Goal: Task Accomplishment & Management: Manage account settings

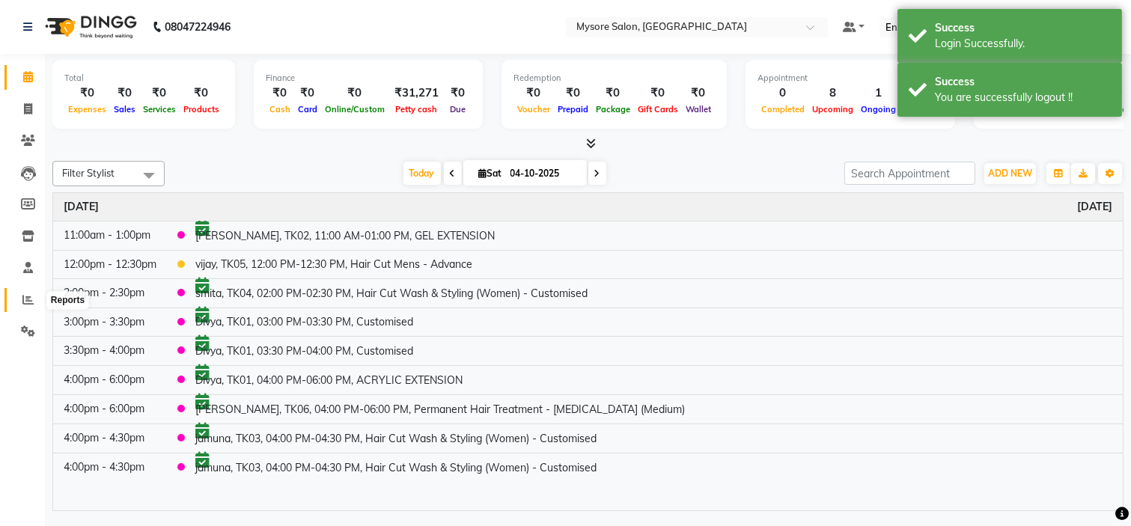
click at [25, 301] on icon at bounding box center [27, 299] width 11 height 11
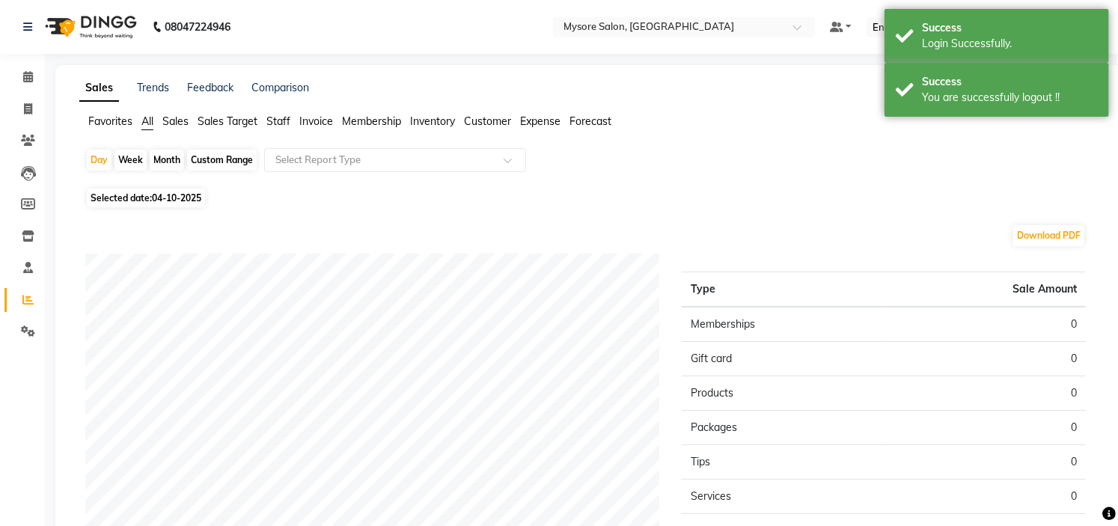
click at [163, 201] on span "04-10-2025" at bounding box center [176, 197] width 49 height 11
select select "10"
select select "2025"
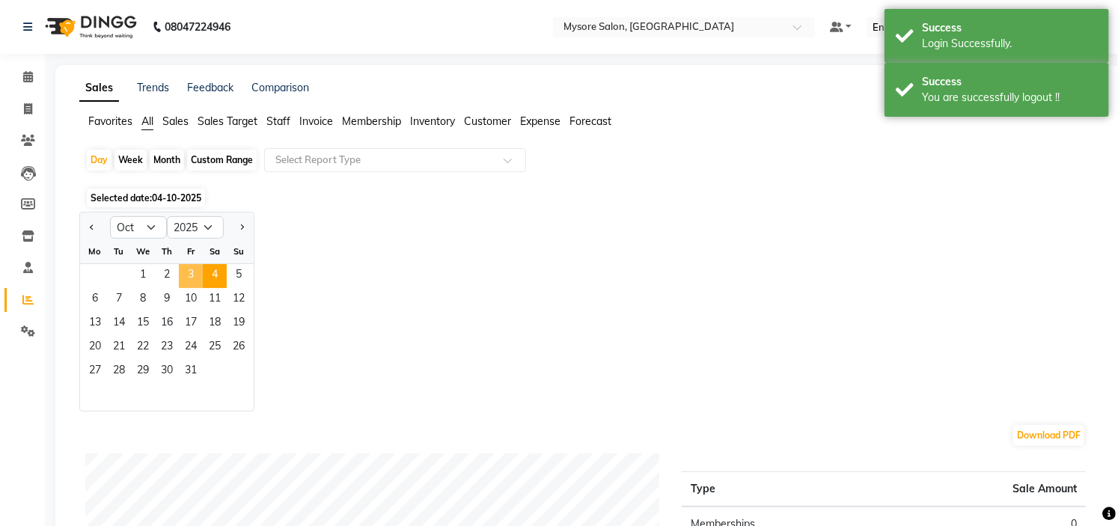
click at [192, 273] on span "3" at bounding box center [191, 276] width 24 height 24
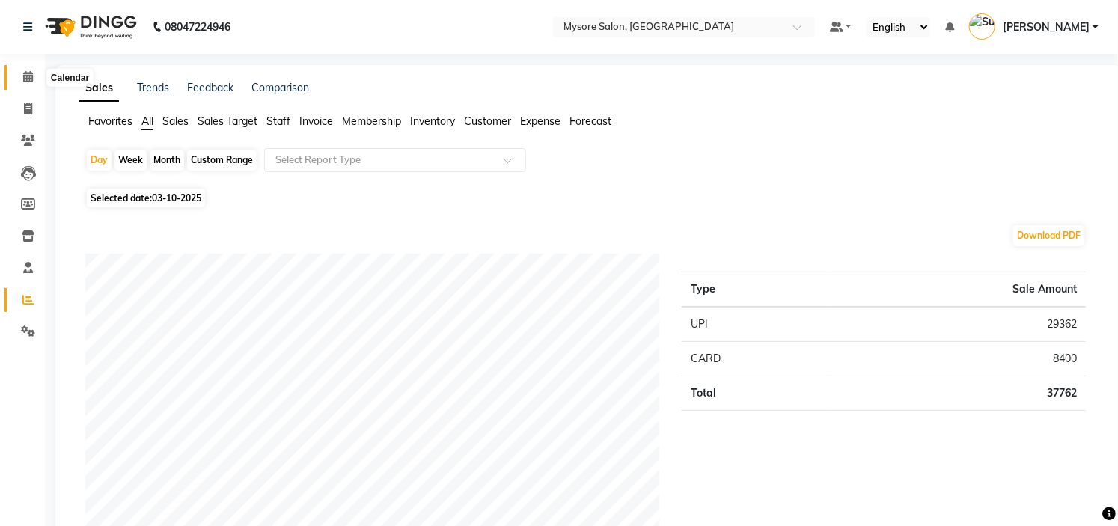
click at [18, 76] on span at bounding box center [28, 77] width 26 height 17
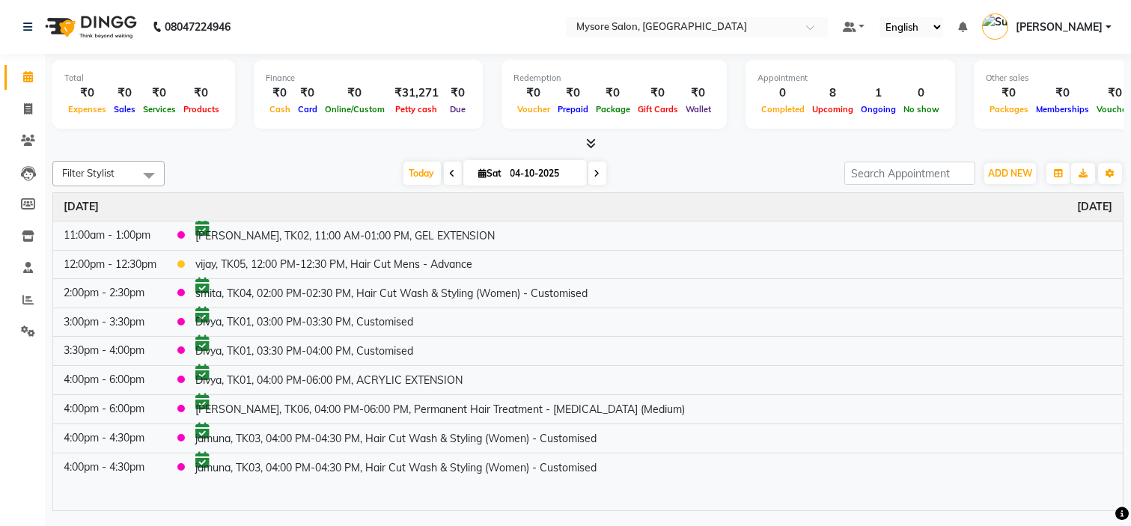
click at [450, 170] on icon at bounding box center [453, 173] width 6 height 9
type input "03-10-2025"
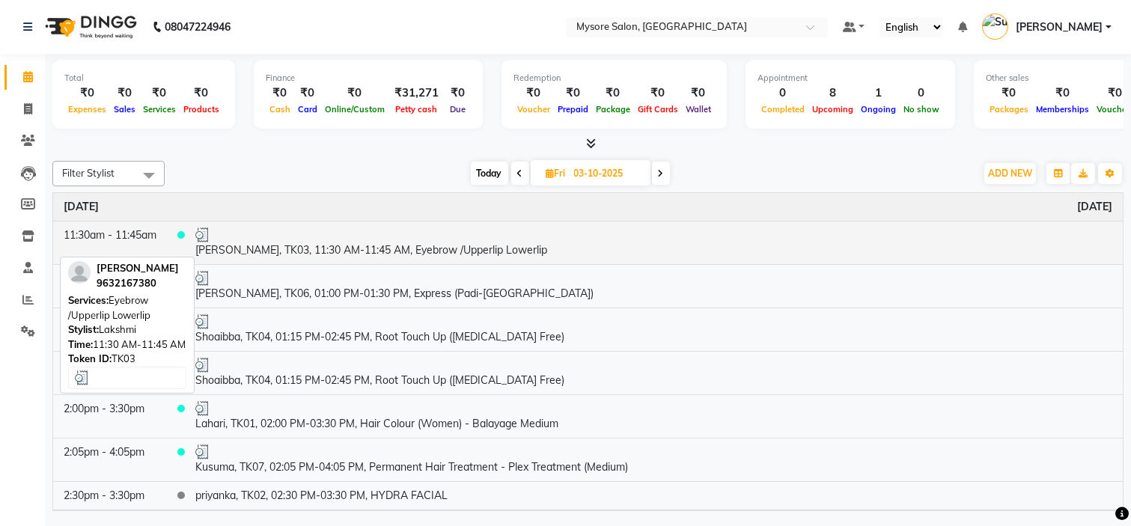
click at [364, 236] on div at bounding box center [653, 235] width 917 height 15
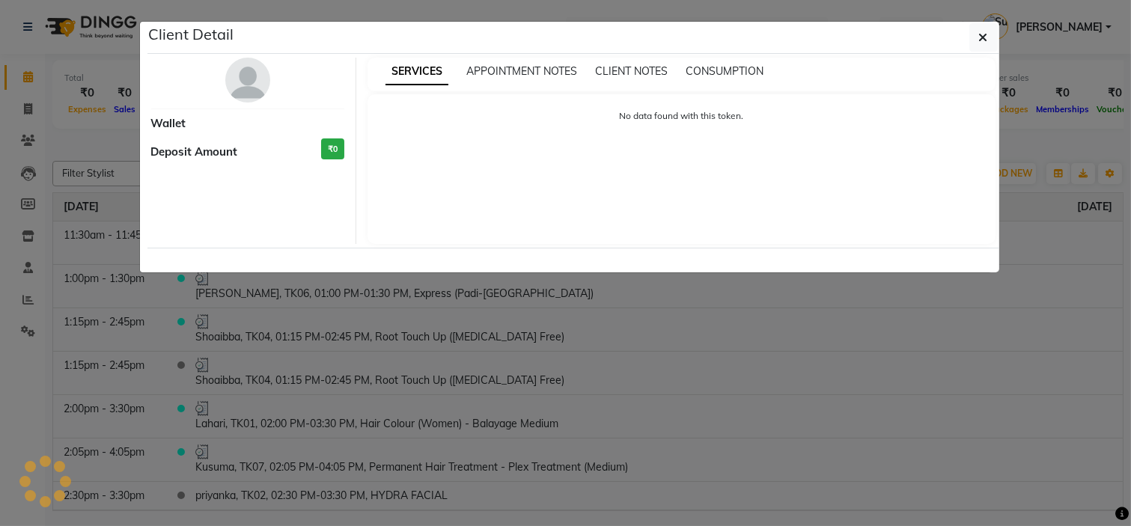
select select "3"
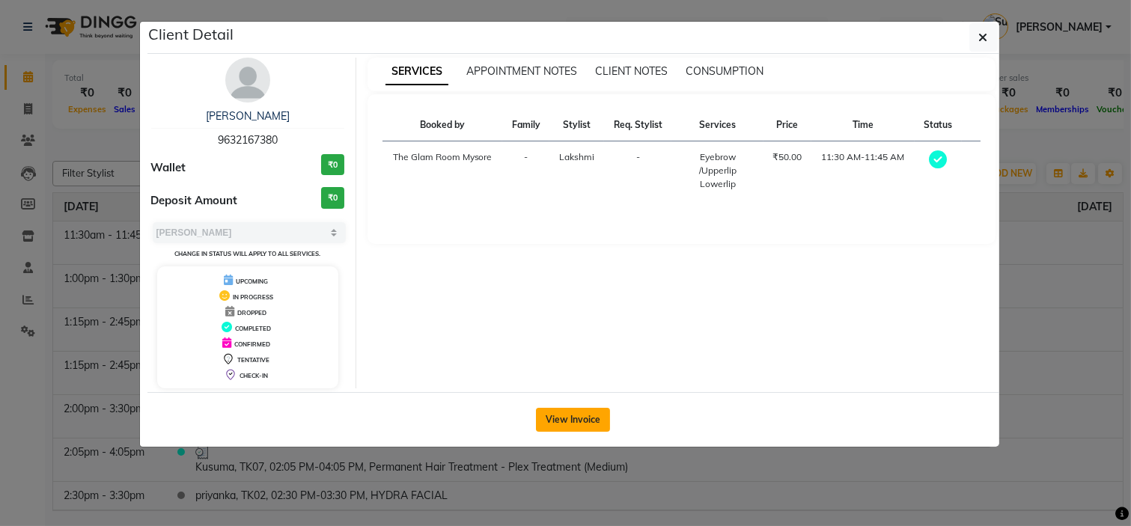
click at [575, 413] on button "View Invoice" at bounding box center [573, 420] width 74 height 24
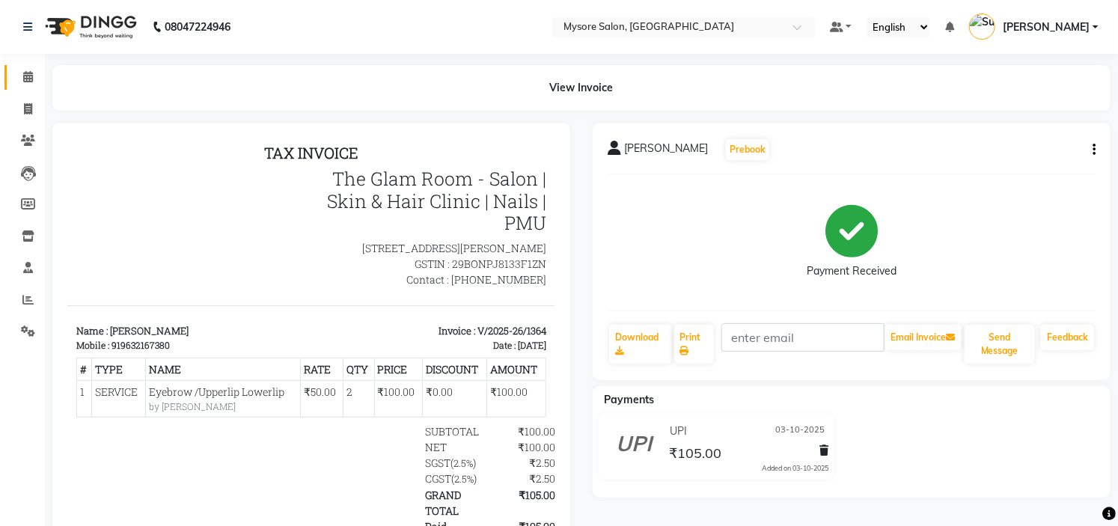
click at [21, 66] on link "Calendar" at bounding box center [22, 77] width 36 height 25
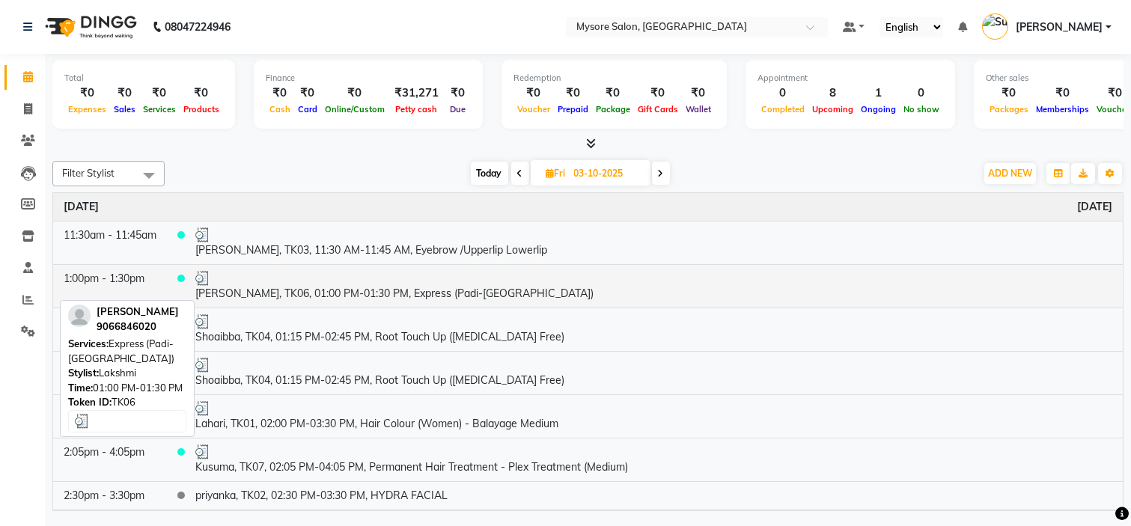
click at [352, 289] on td "[PERSON_NAME], TK06, 01:00 PM-01:30 PM, Express (Padi-[GEOGRAPHIC_DATA])" at bounding box center [654, 285] width 938 height 43
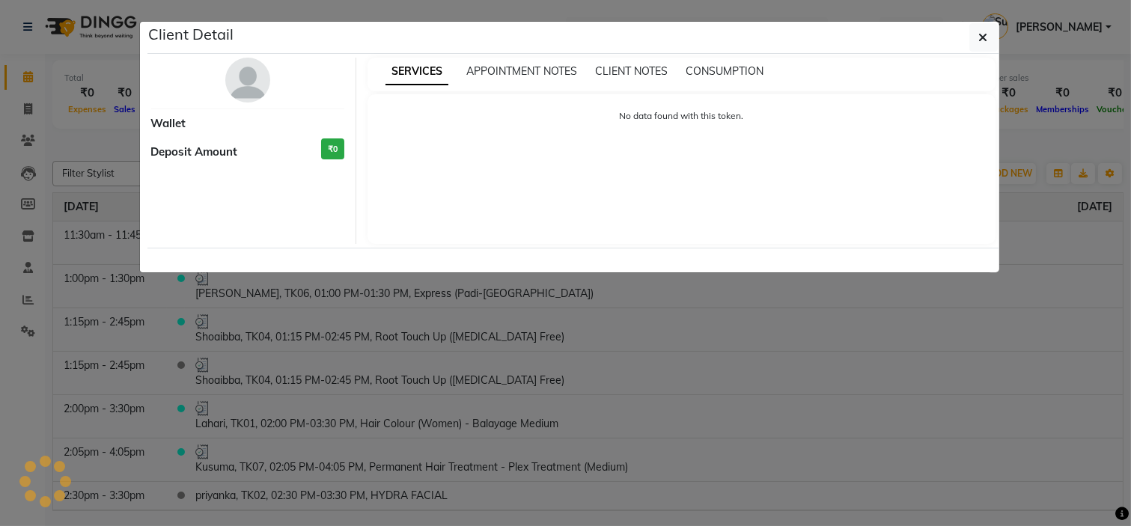
select select "3"
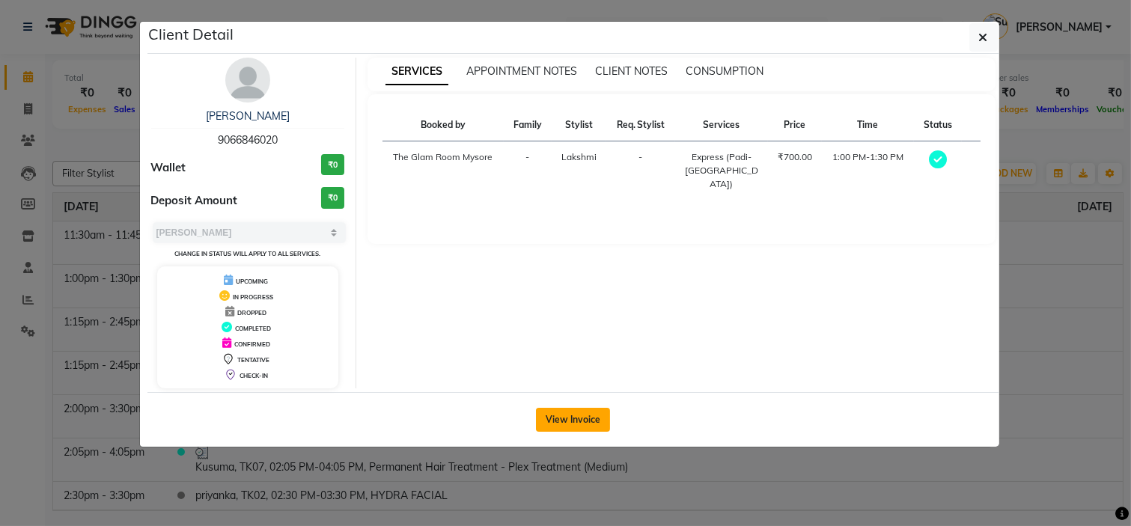
click at [577, 414] on button "View Invoice" at bounding box center [573, 420] width 74 height 24
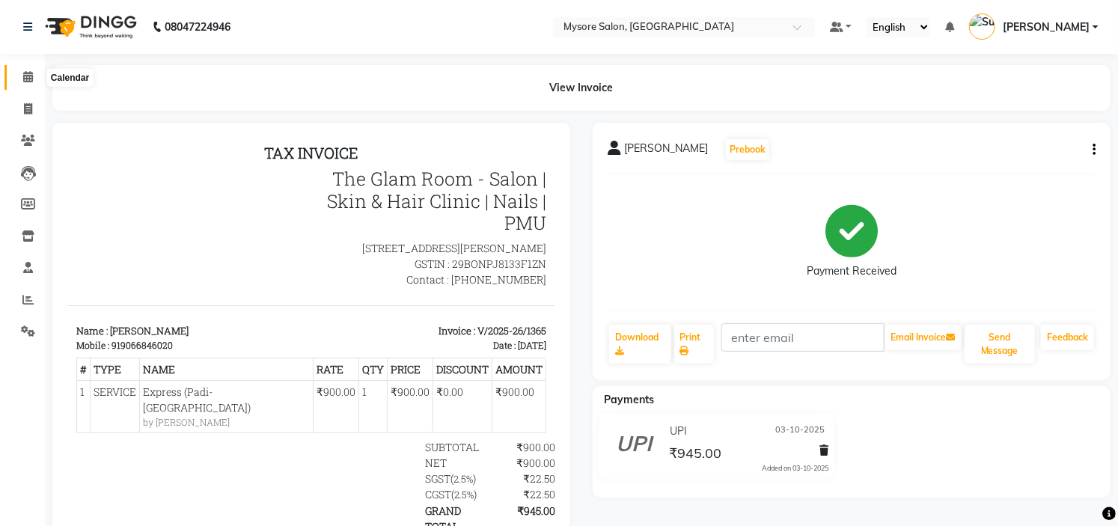
click at [32, 70] on span at bounding box center [28, 77] width 26 height 17
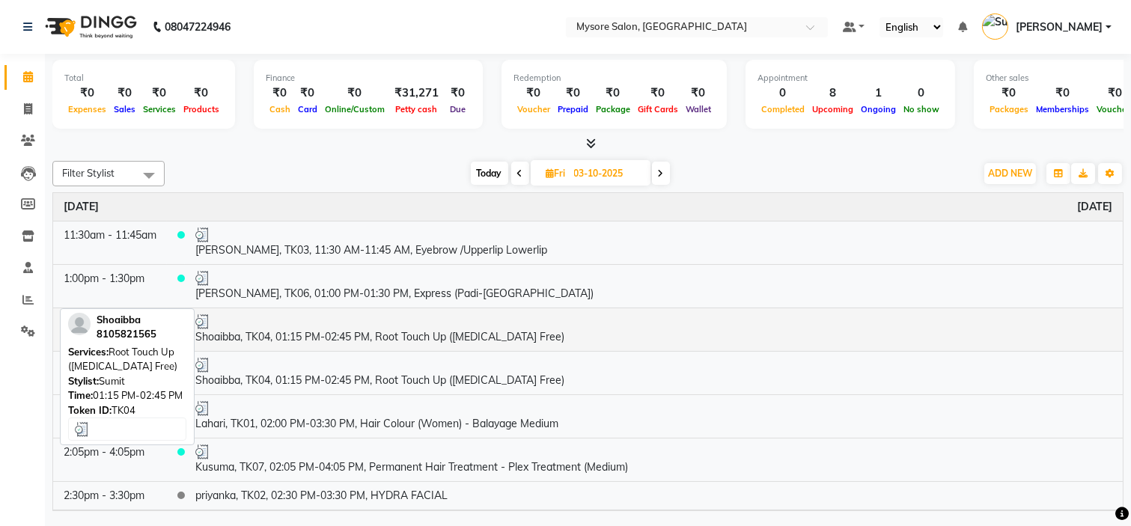
click at [382, 323] on div at bounding box center [653, 321] width 917 height 15
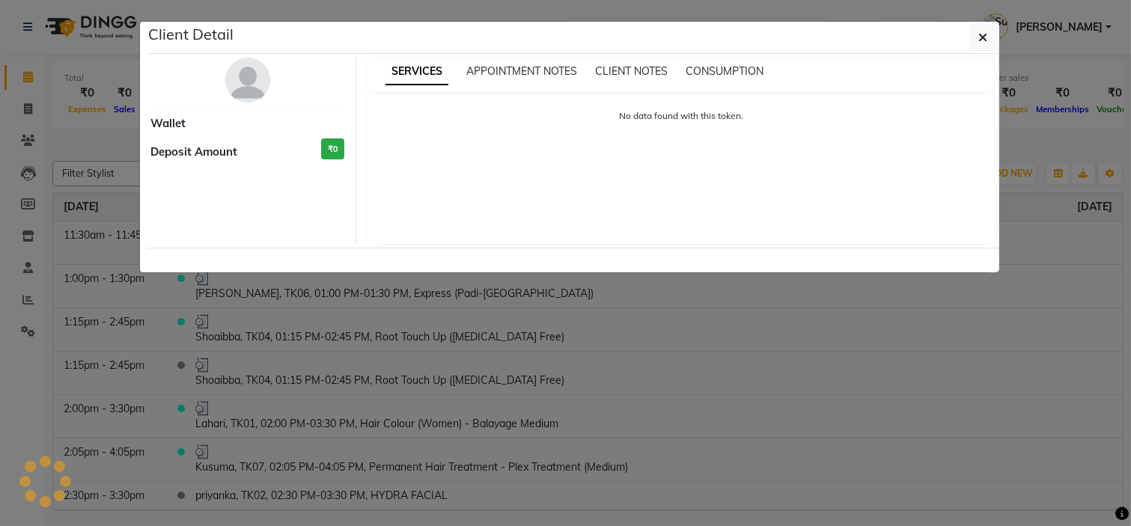
select select "3"
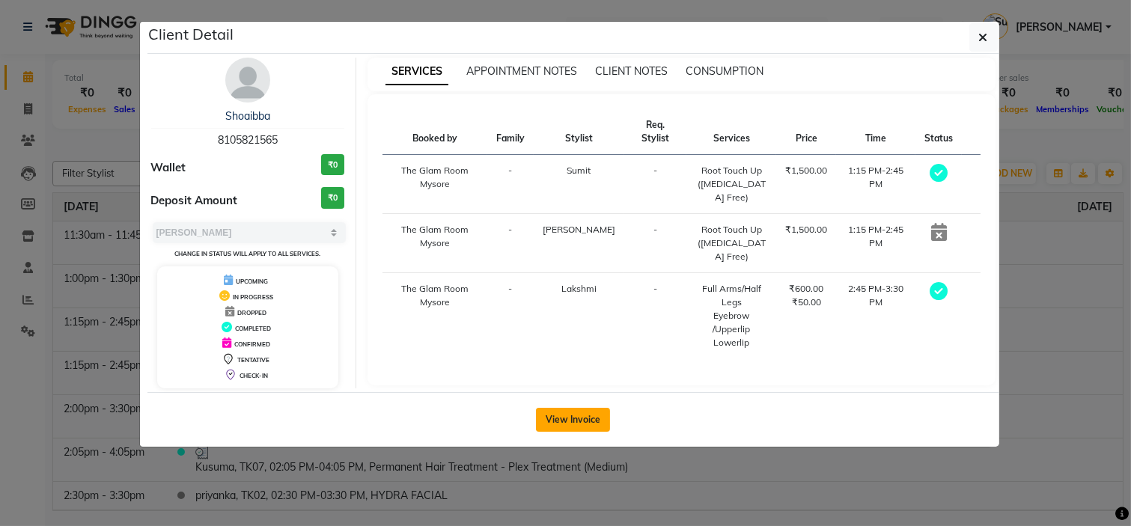
click at [581, 425] on button "View Invoice" at bounding box center [573, 420] width 74 height 24
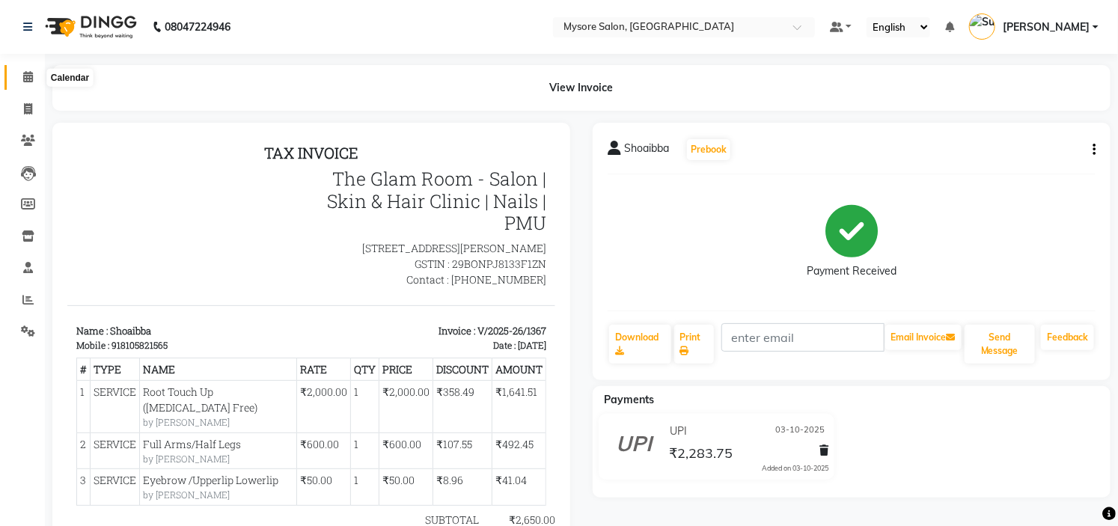
click at [24, 79] on icon at bounding box center [28, 76] width 10 height 11
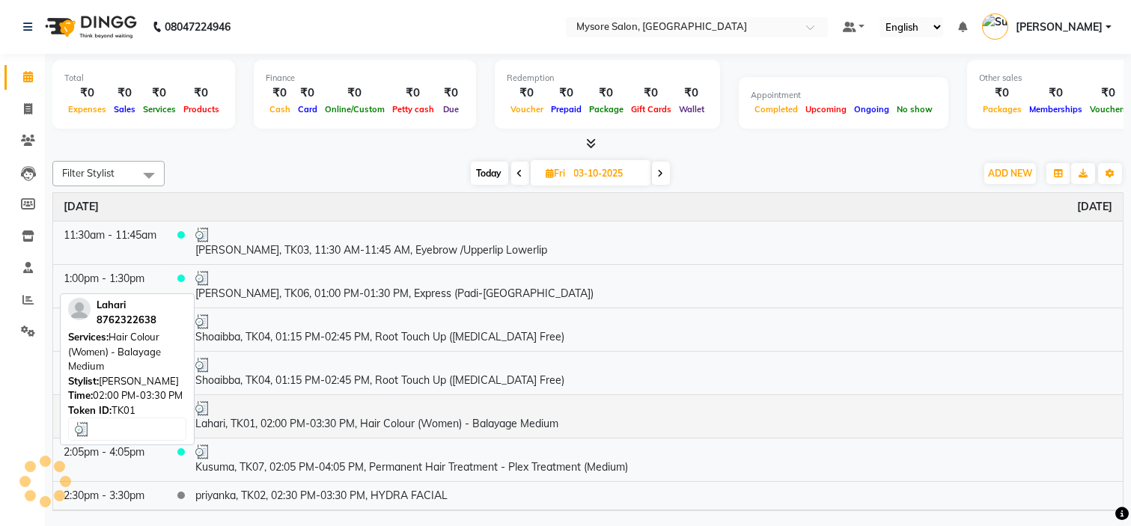
click at [403, 415] on div at bounding box center [653, 408] width 917 height 15
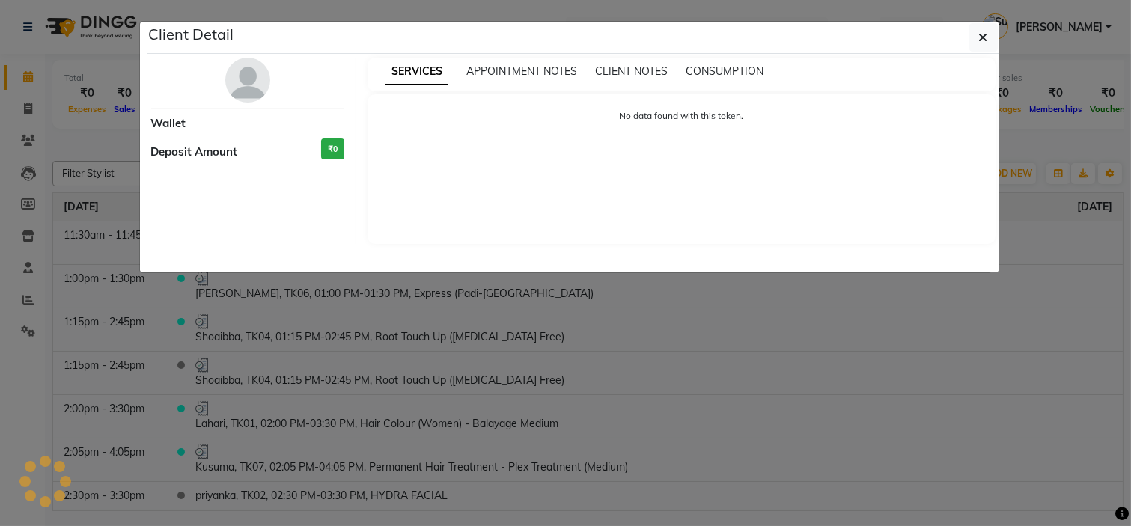
select select "3"
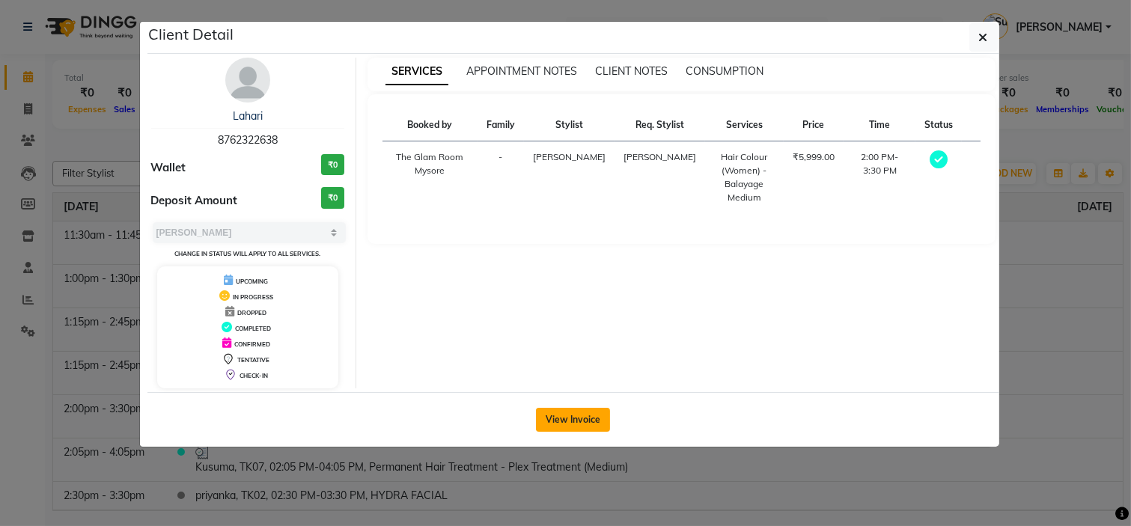
click at [564, 412] on button "View Invoice" at bounding box center [573, 420] width 74 height 24
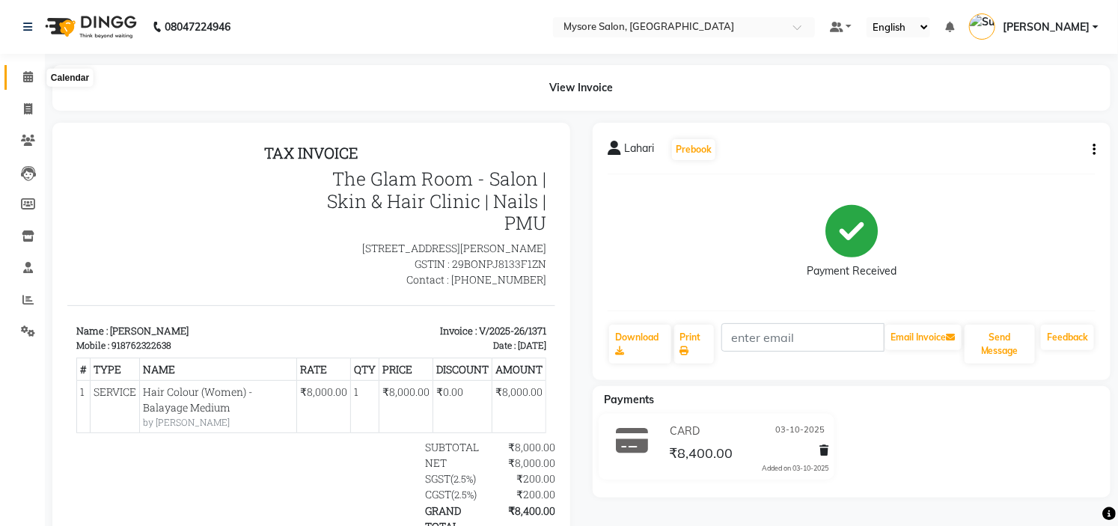
click at [28, 73] on icon at bounding box center [28, 76] width 10 height 11
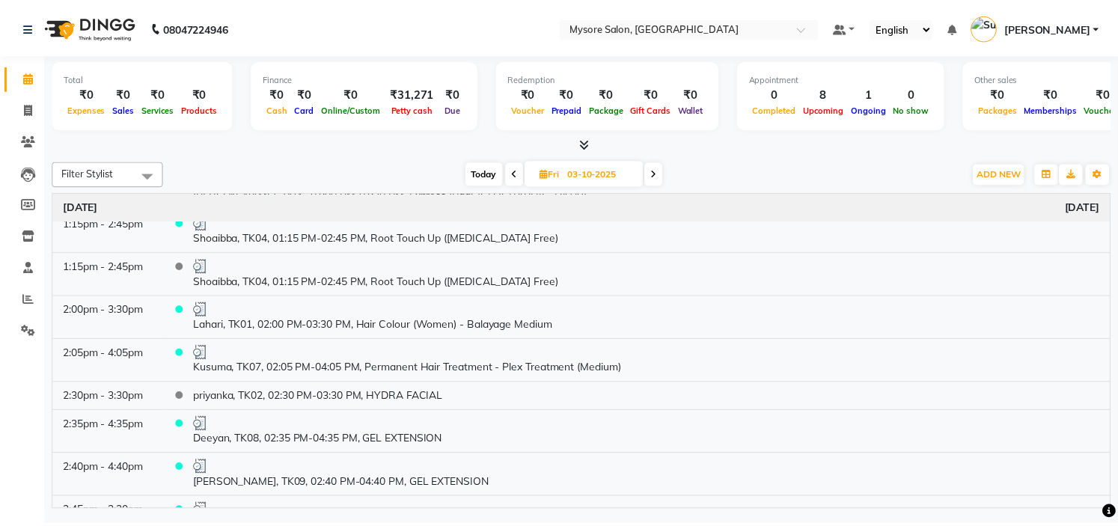
scroll to position [132, 0]
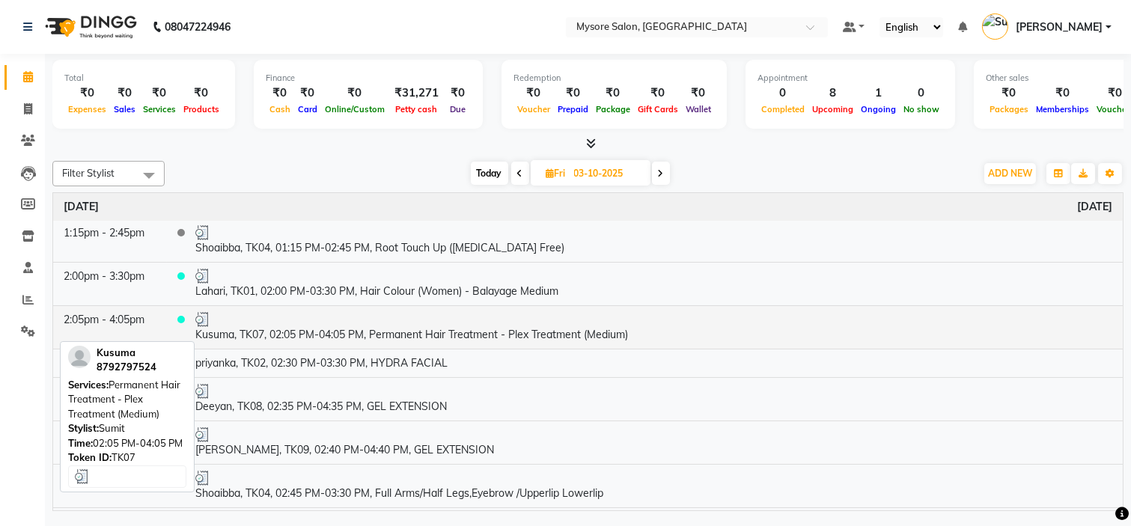
click at [401, 341] on td "Kusuma, TK07, 02:05 PM-04:05 PM, Permanent Hair Treatment - Plex Treatment (Med…" at bounding box center [654, 326] width 938 height 43
select select "3"
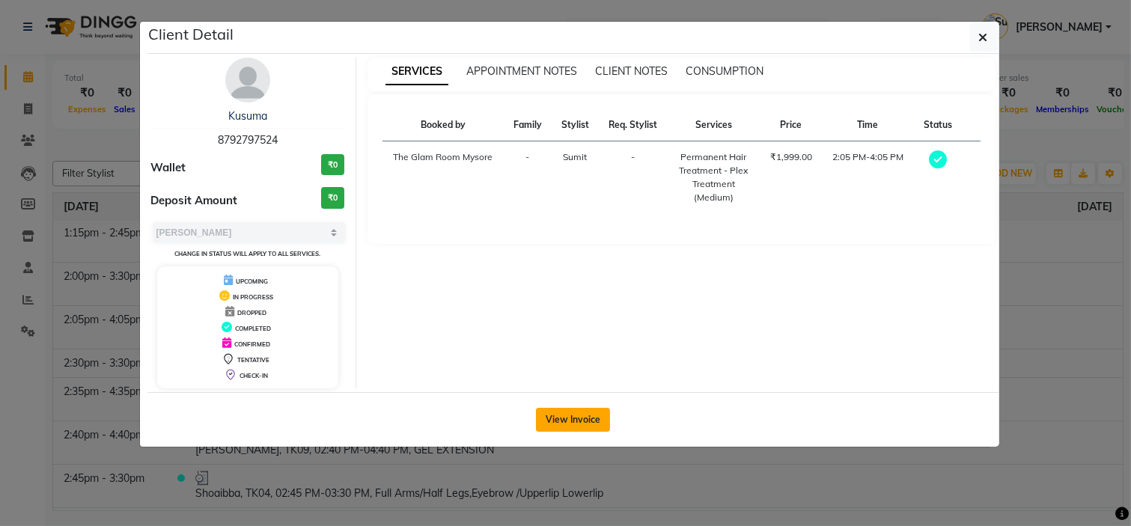
click at [585, 415] on button "View Invoice" at bounding box center [573, 420] width 74 height 24
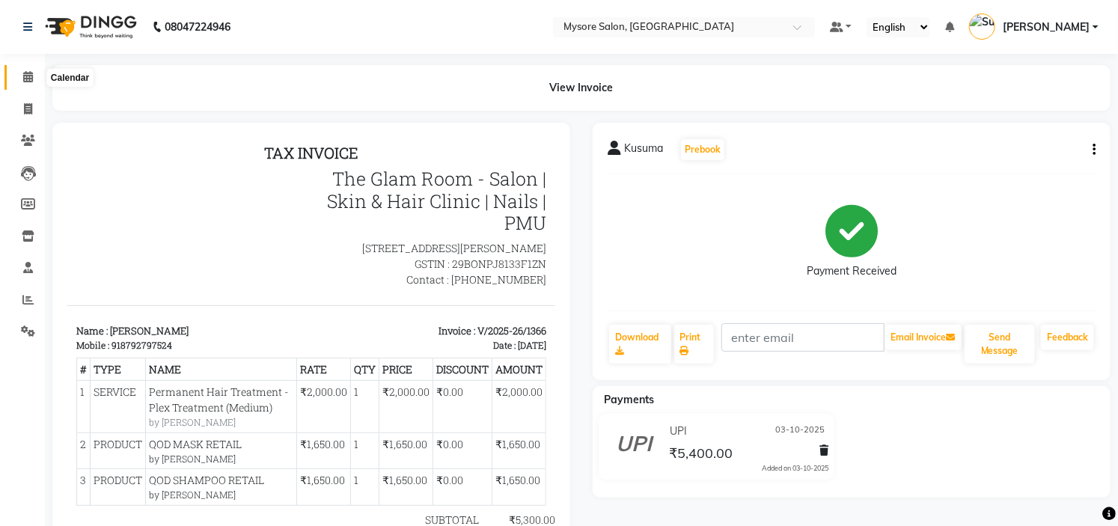
click at [25, 78] on icon at bounding box center [28, 76] width 10 height 11
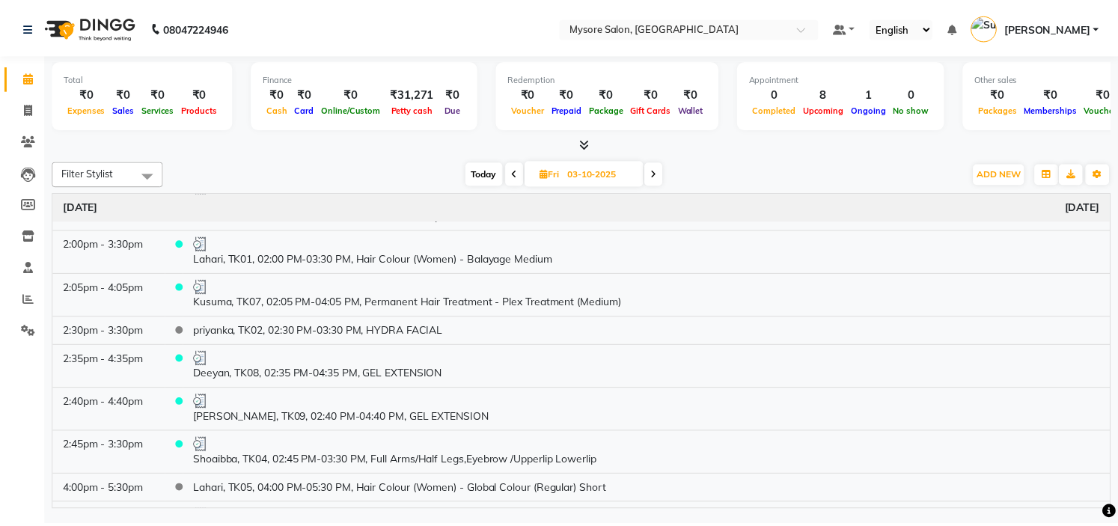
scroll to position [166, 0]
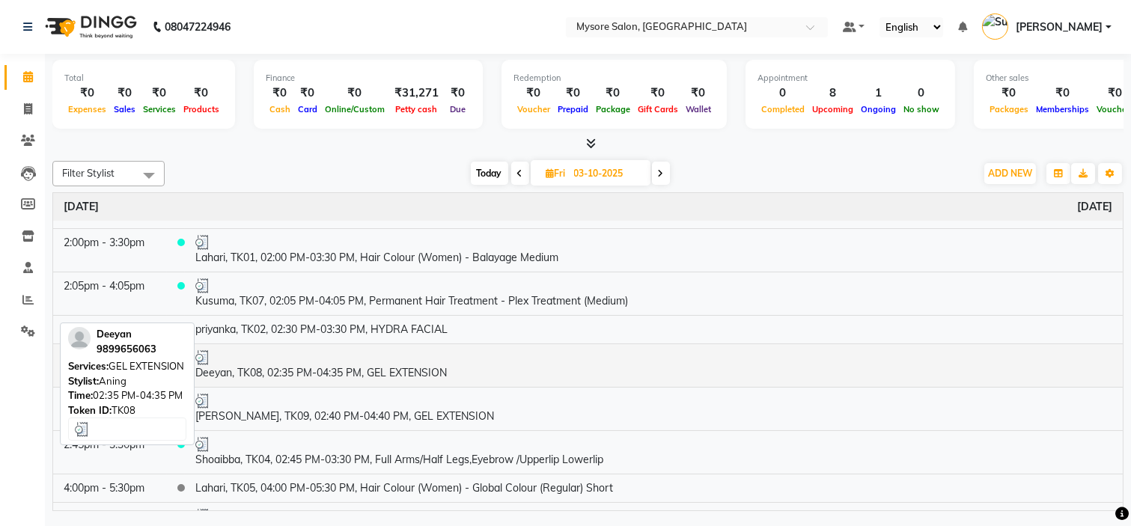
click at [390, 364] on td "Deeyan, TK08, 02:35 PM-04:35 PM, GEL EXTENSION" at bounding box center [654, 365] width 938 height 43
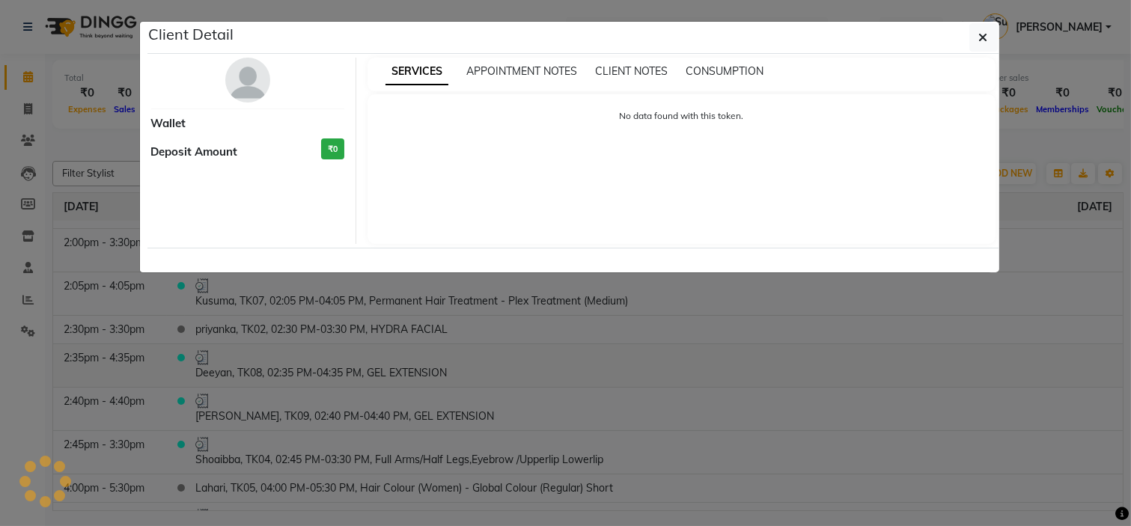
select select "3"
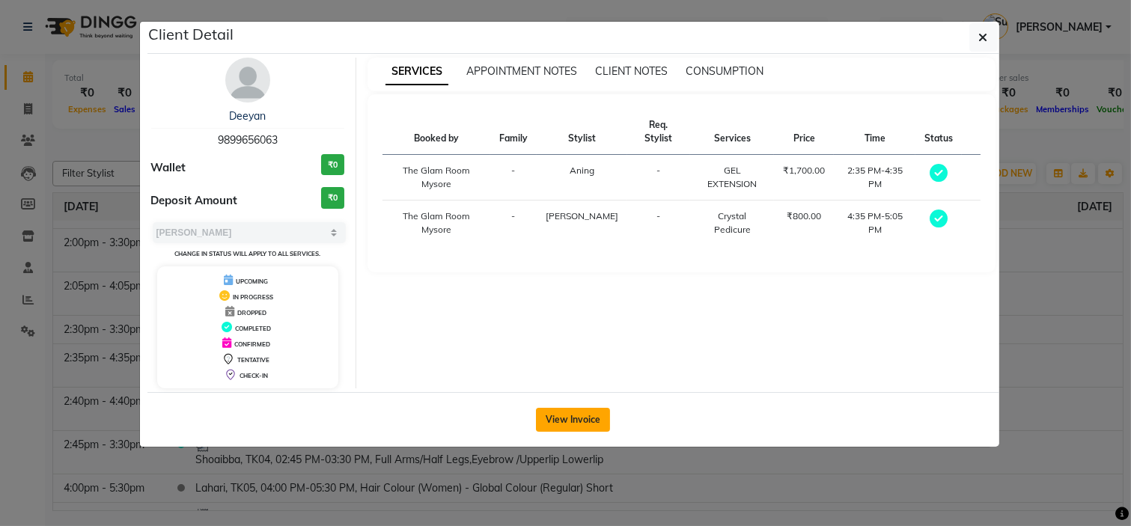
click at [581, 409] on button "View Invoice" at bounding box center [573, 420] width 74 height 24
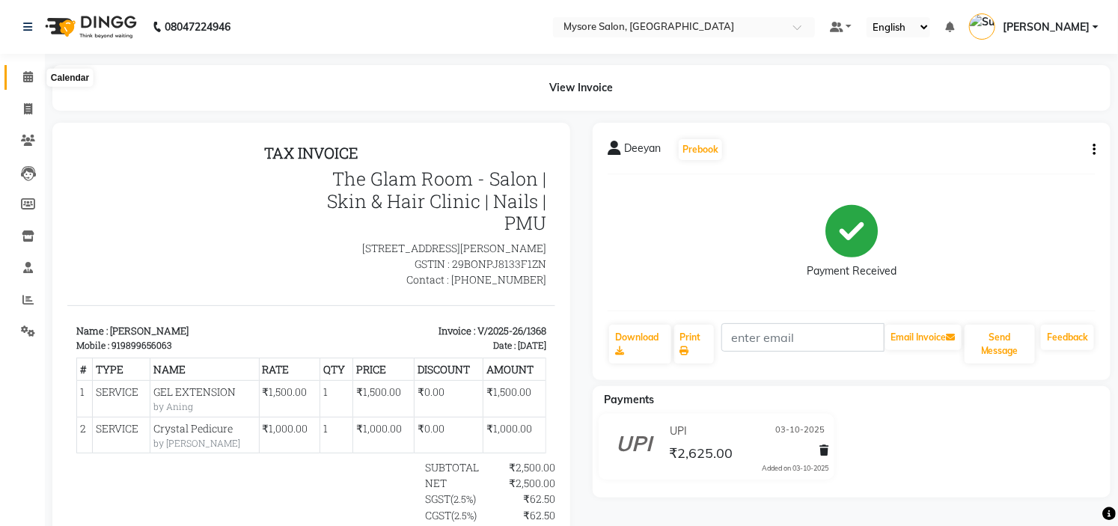
click at [25, 73] on icon at bounding box center [28, 76] width 10 height 11
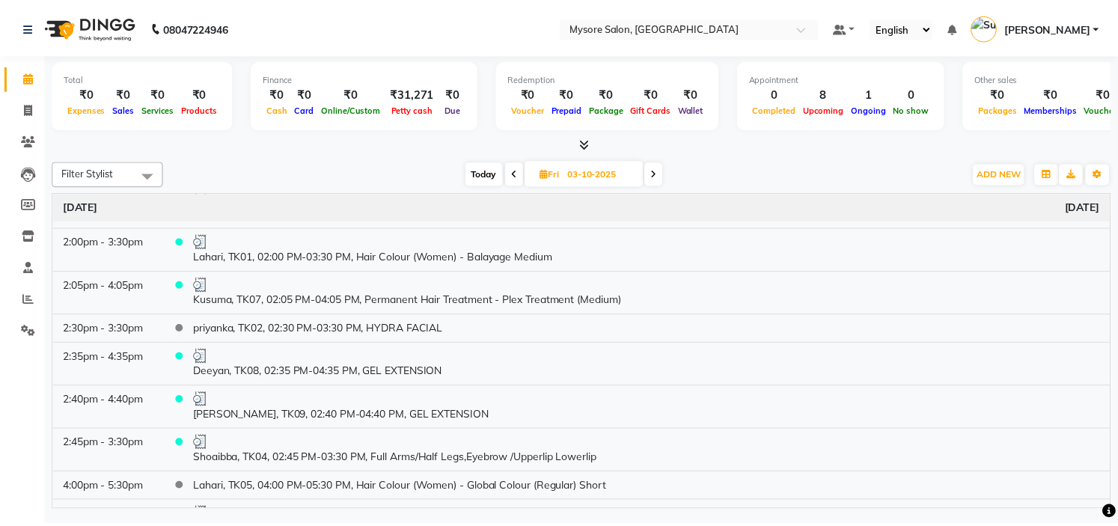
scroll to position [199, 0]
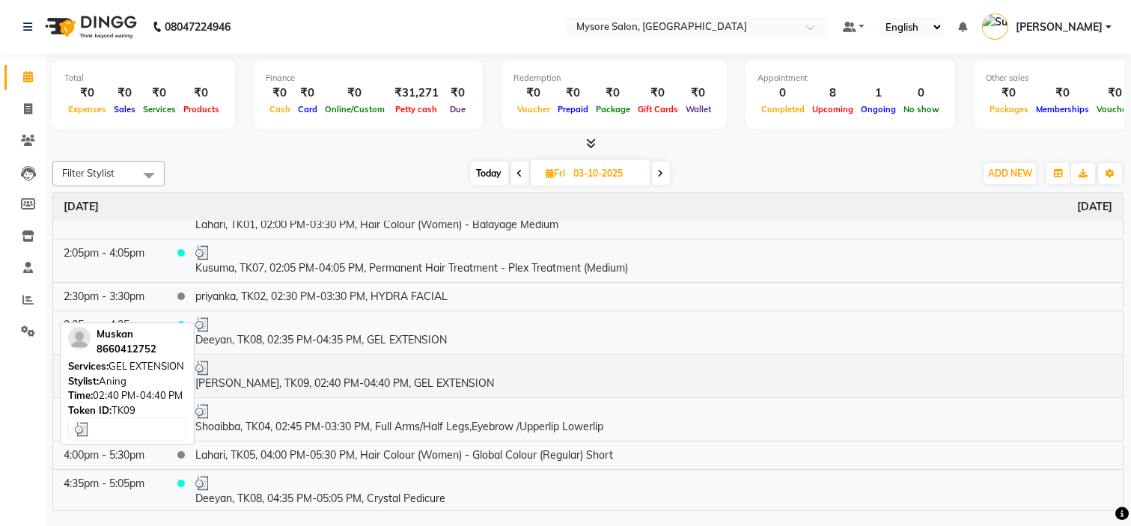
click at [370, 377] on td "[PERSON_NAME], TK09, 02:40 PM-04:40 PM, GEL EXTENSION" at bounding box center [654, 375] width 938 height 43
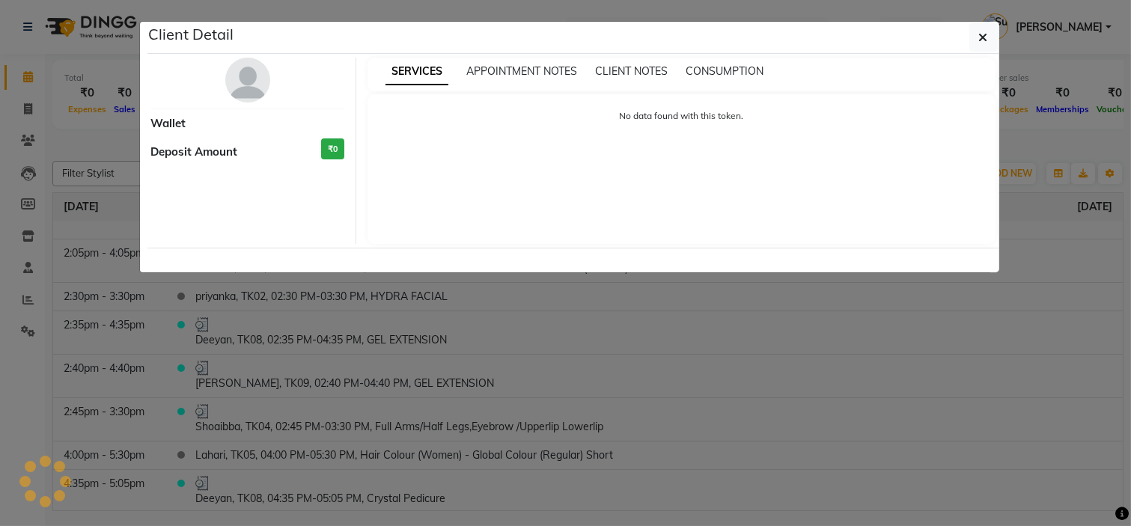
select select "3"
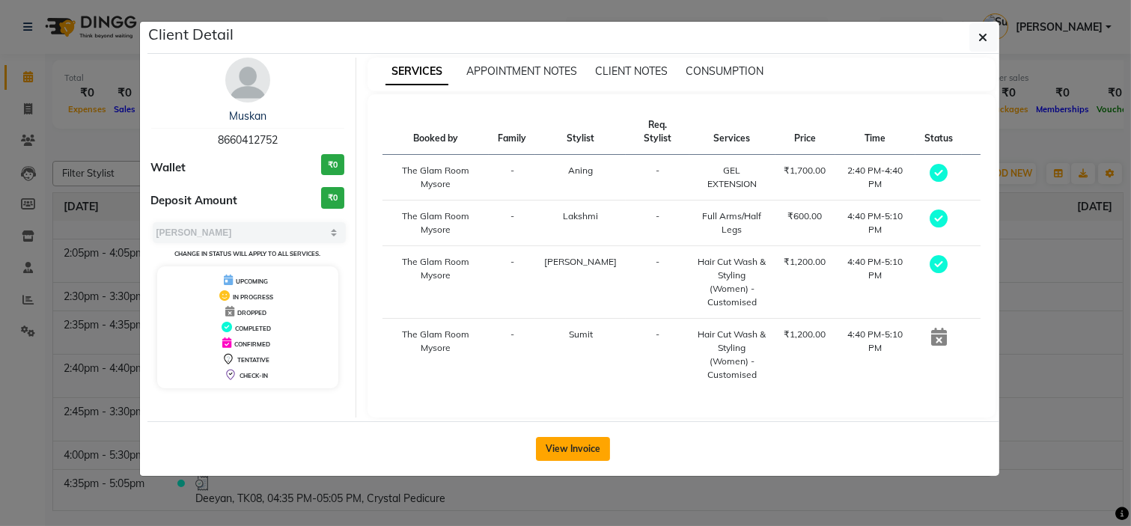
click at [570, 437] on button "View Invoice" at bounding box center [573, 449] width 74 height 24
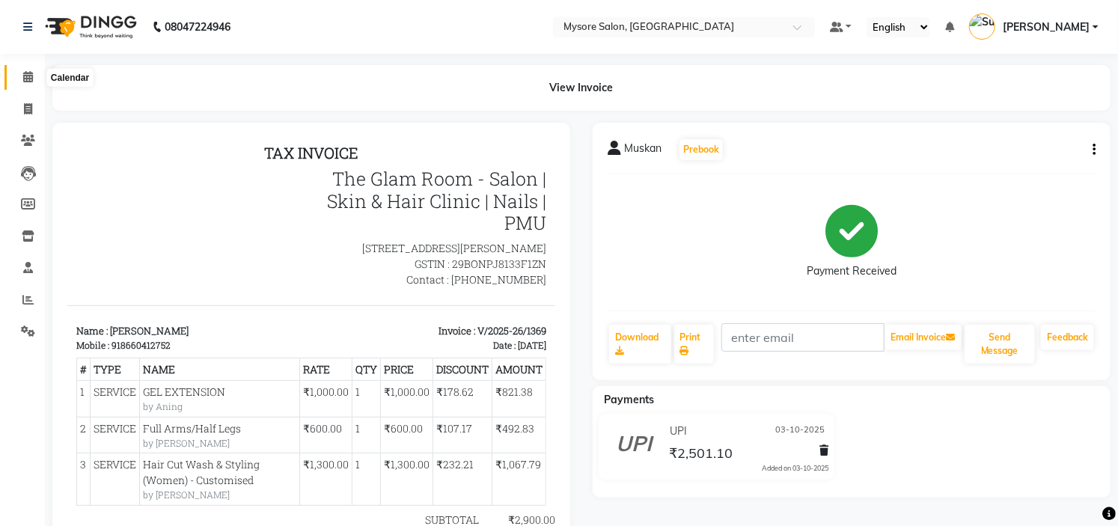
click at [31, 79] on icon at bounding box center [28, 76] width 10 height 11
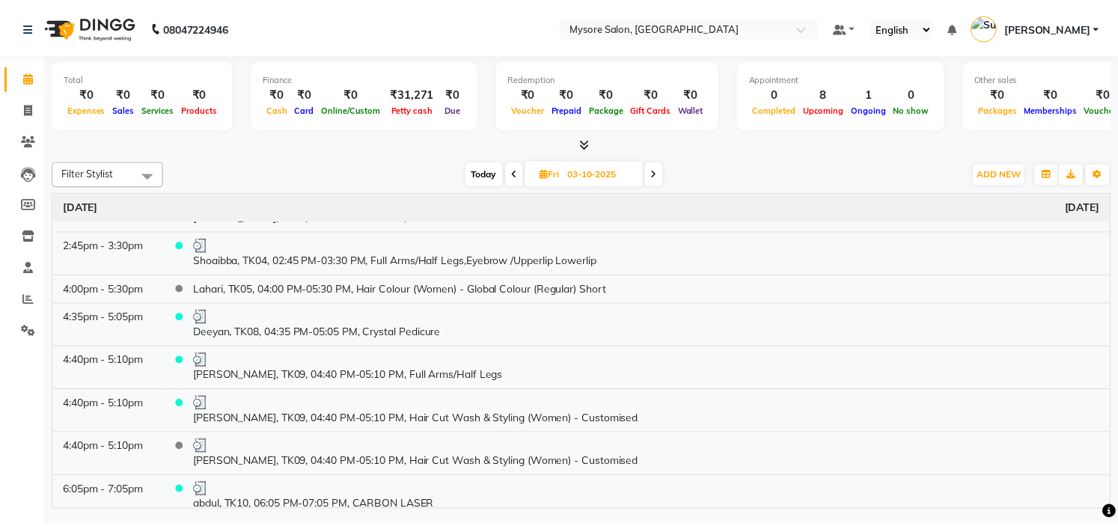
scroll to position [399, 0]
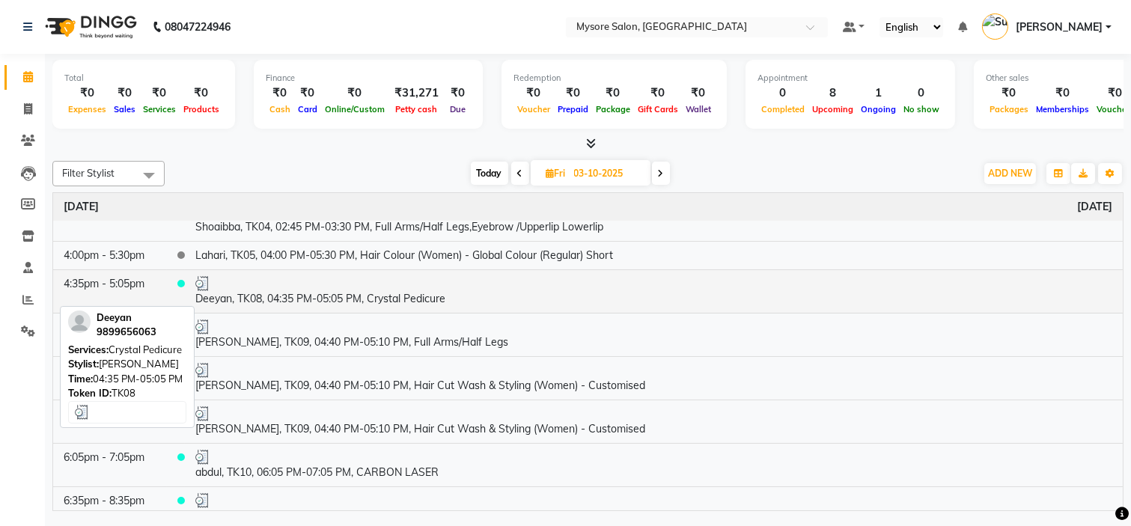
click at [317, 300] on td "Deeyan, TK08, 04:35 PM-05:05 PM, Crystal Pedicure" at bounding box center [654, 290] width 938 height 43
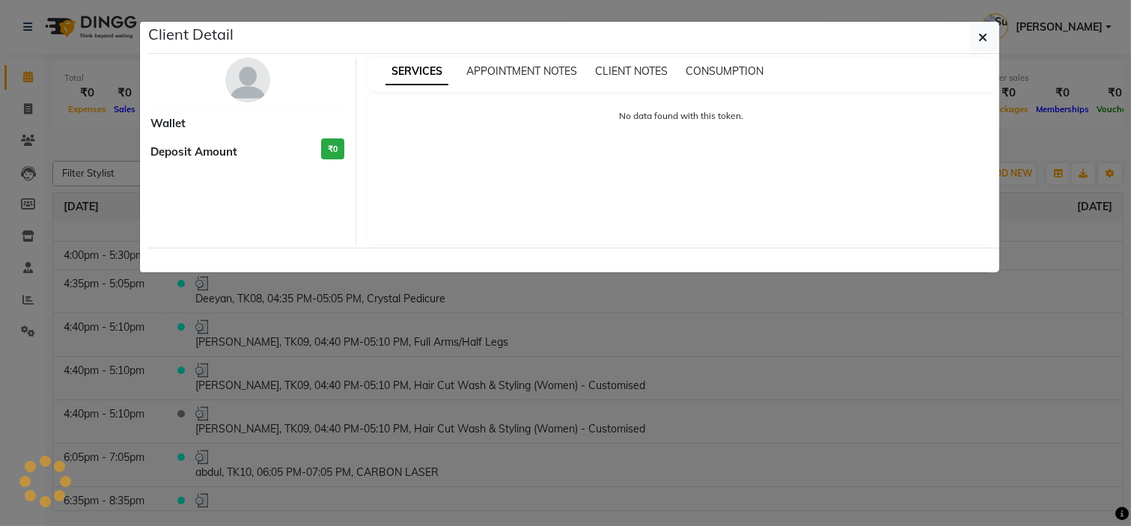
select select "3"
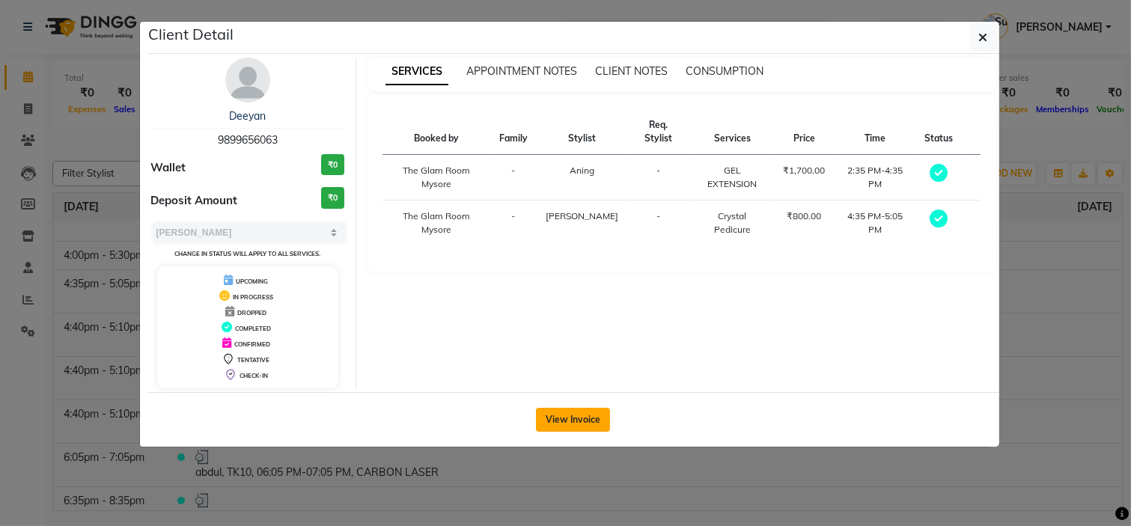
click at [579, 423] on button "View Invoice" at bounding box center [573, 420] width 74 height 24
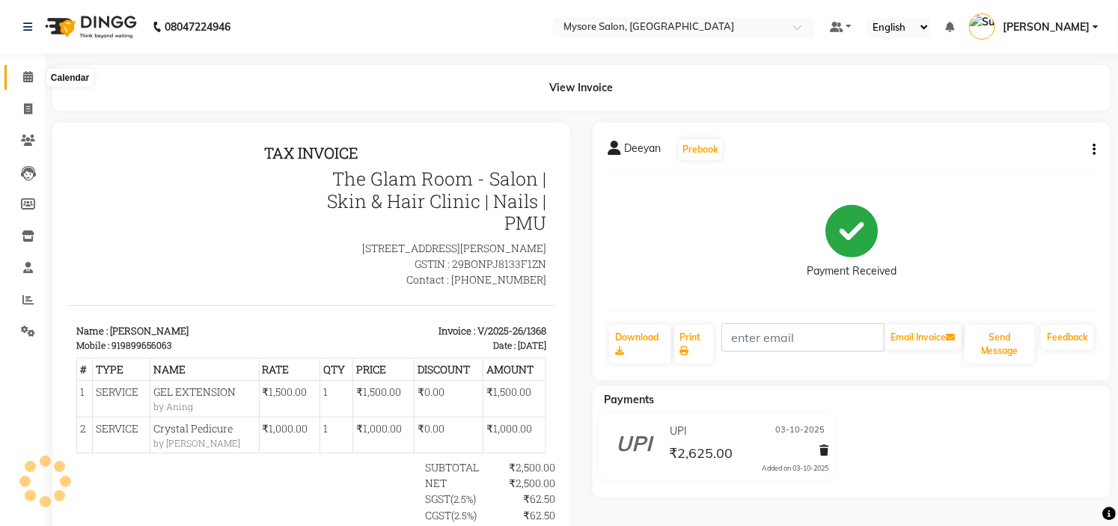
click at [15, 70] on span at bounding box center [28, 77] width 26 height 17
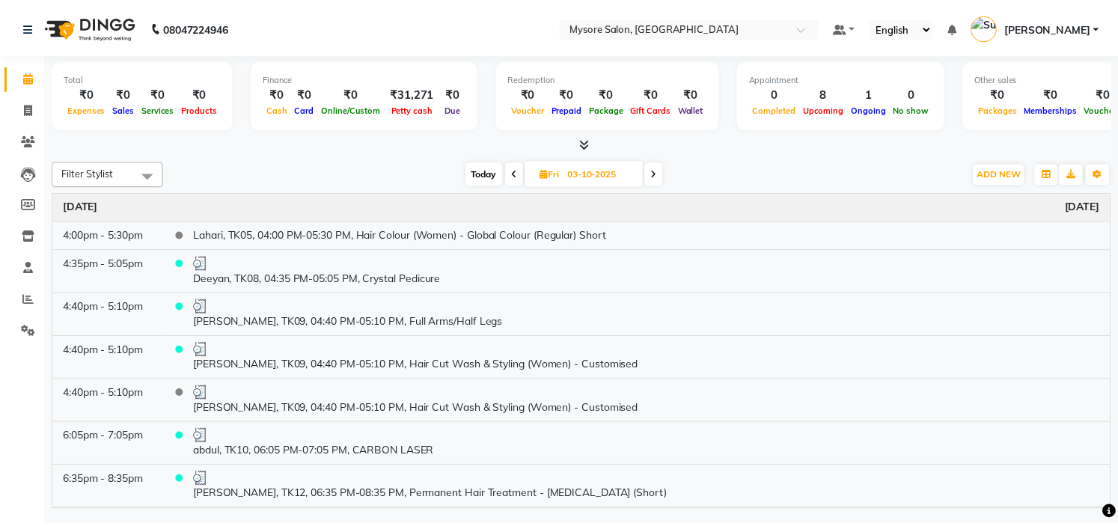
scroll to position [466, 0]
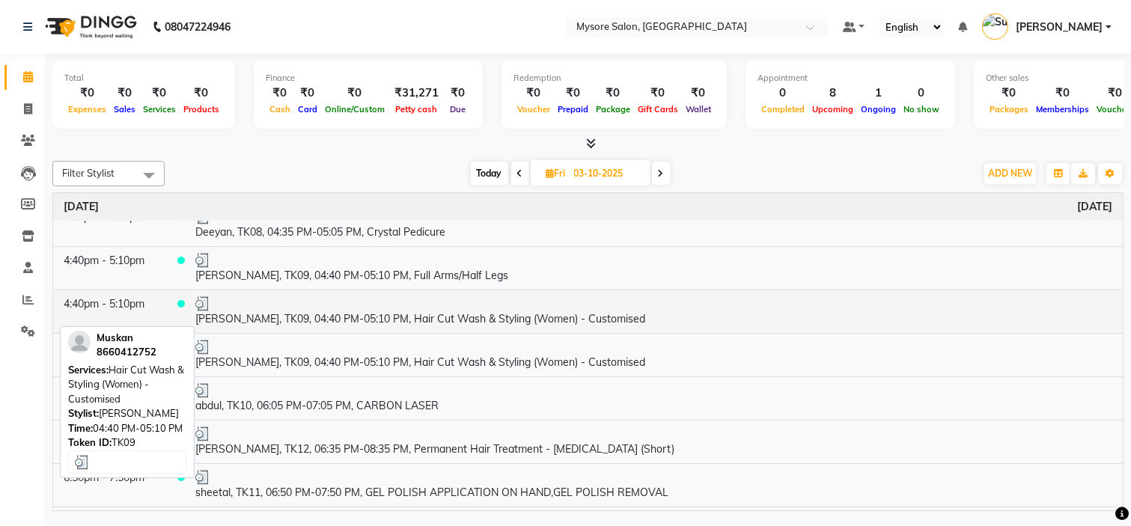
click at [305, 317] on td "[PERSON_NAME], TK09, 04:40 PM-05:10 PM, Hair Cut Wash & Styling (Women) - Custo…" at bounding box center [654, 311] width 938 height 43
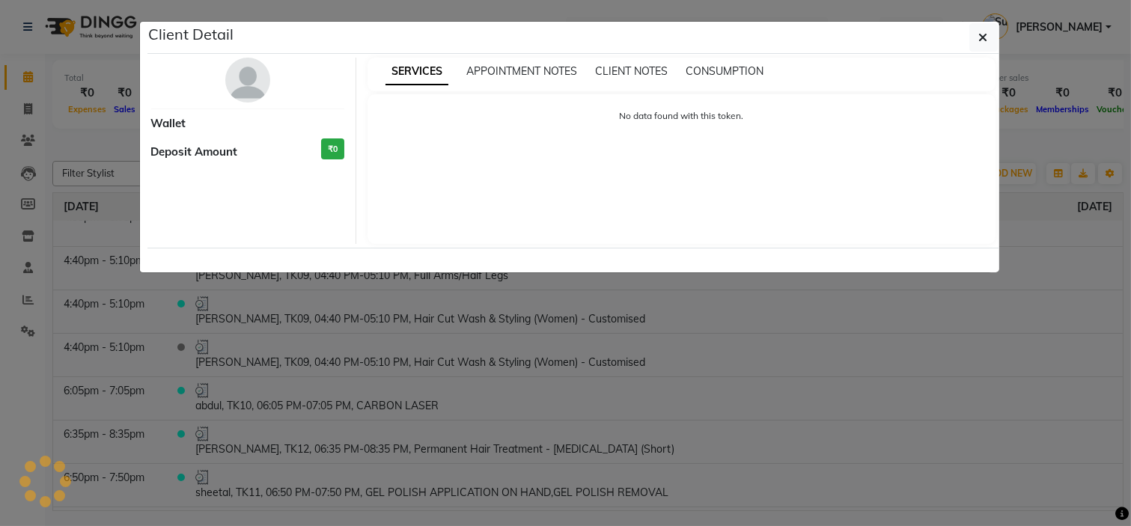
select select "3"
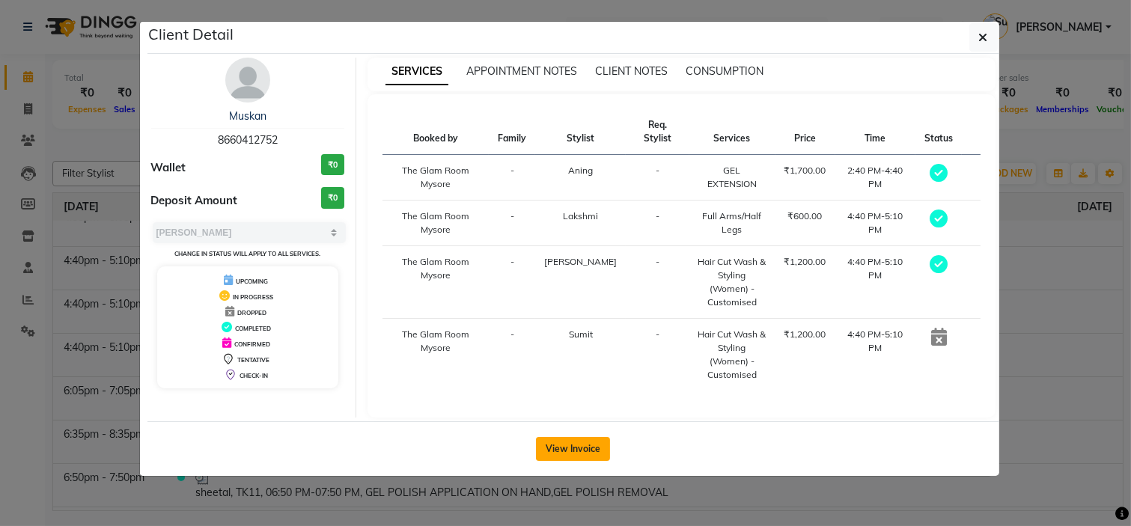
click at [587, 437] on button "View Invoice" at bounding box center [573, 449] width 74 height 24
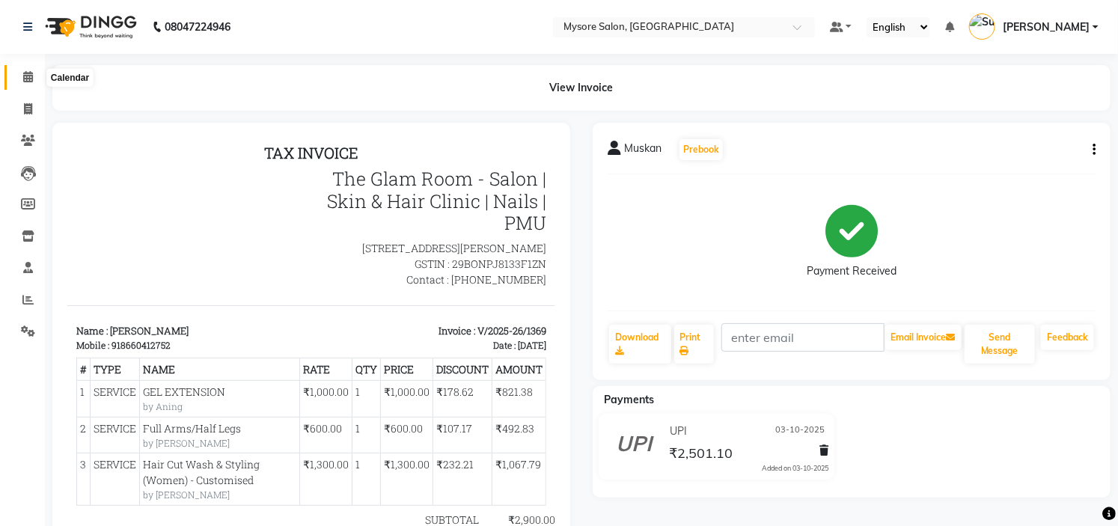
click at [16, 73] on span at bounding box center [28, 77] width 26 height 17
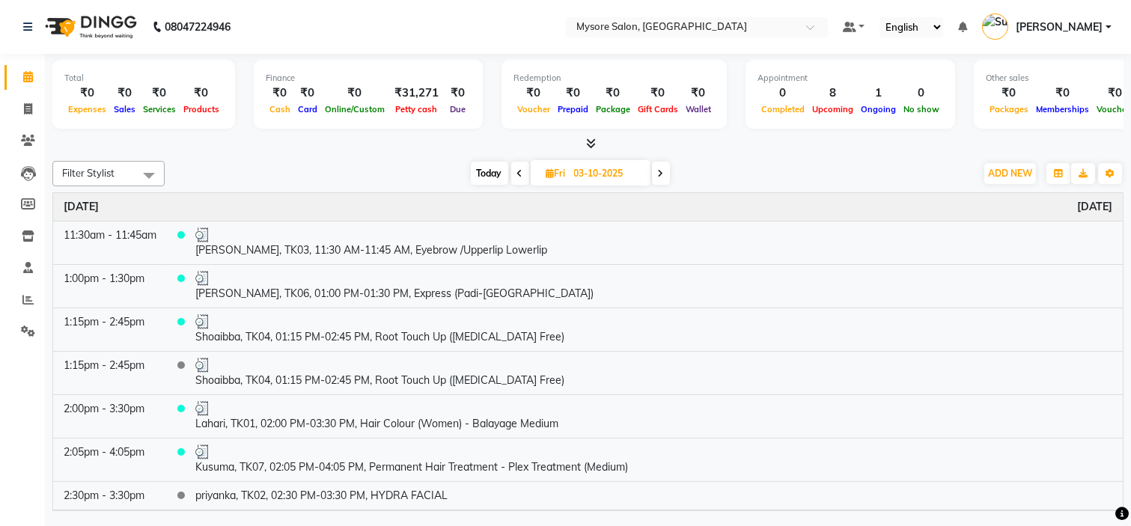
click at [1123, 489] on div "Time Event [DATE] 11:30am - 11:45am [PERSON_NAME], TK03, 11:30 AM-11:45 AM, Eye…" at bounding box center [587, 352] width 1071 height 320
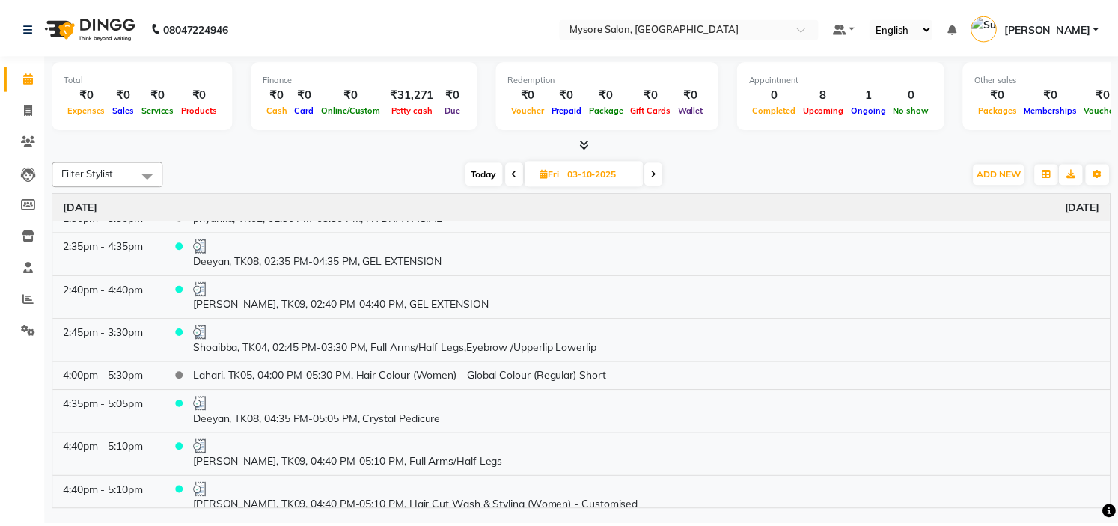
scroll to position [505, 0]
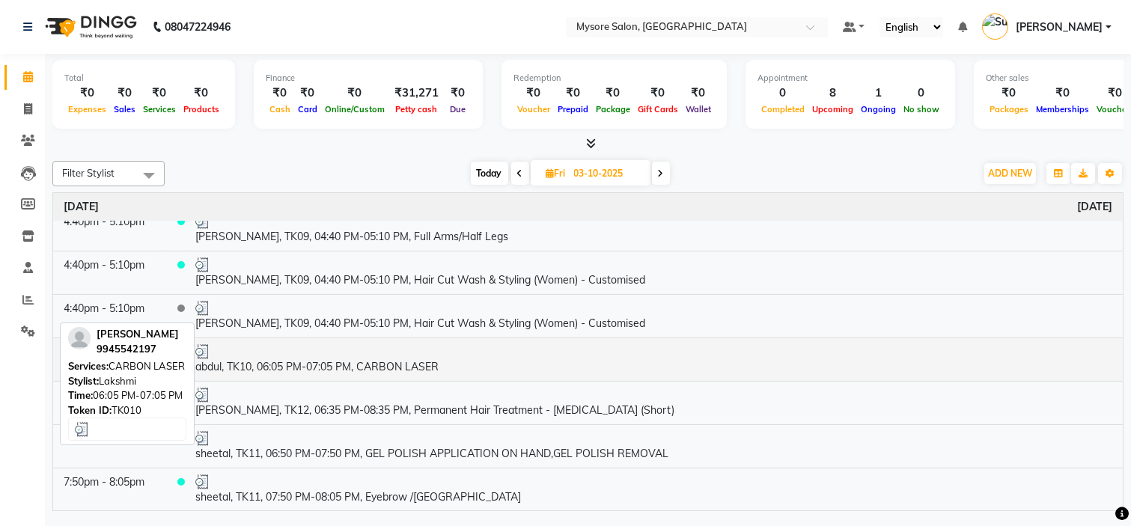
click at [309, 359] on td "abdul, TK10, 06:05 PM-07:05 PM, CARBON LASER" at bounding box center [654, 359] width 938 height 43
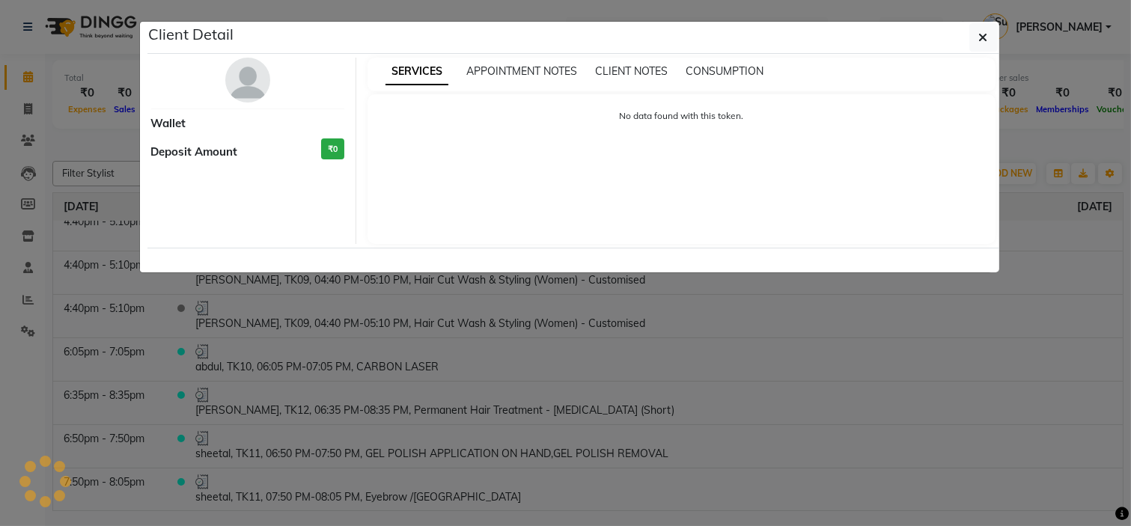
select select "3"
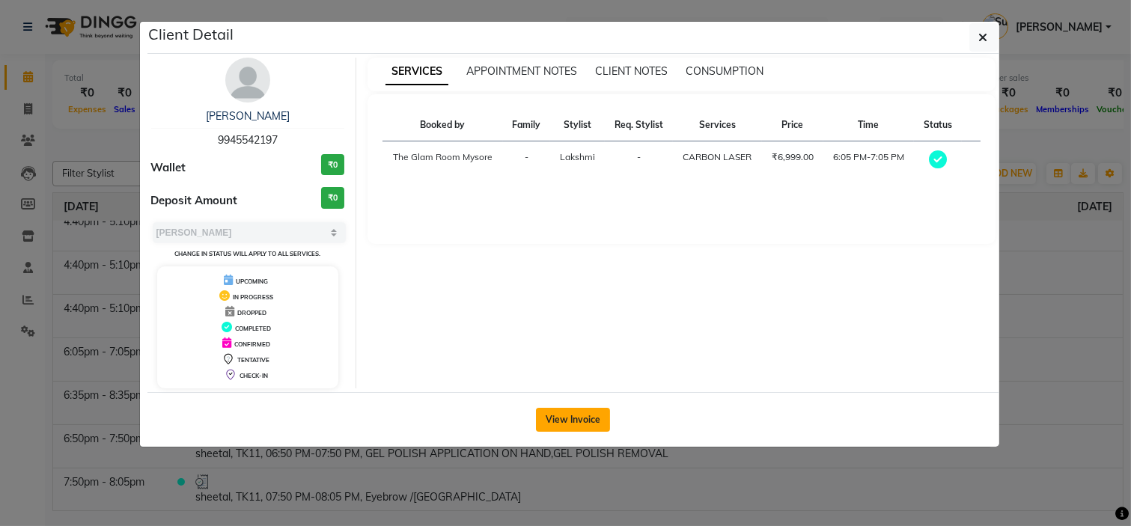
click at [582, 421] on button "View Invoice" at bounding box center [573, 420] width 74 height 24
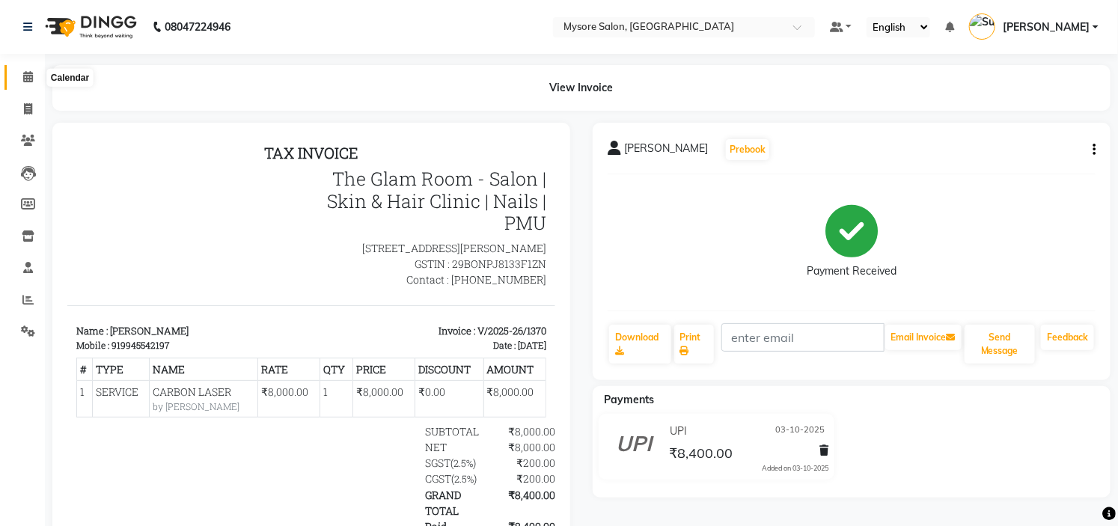
click at [28, 84] on span at bounding box center [28, 77] width 26 height 17
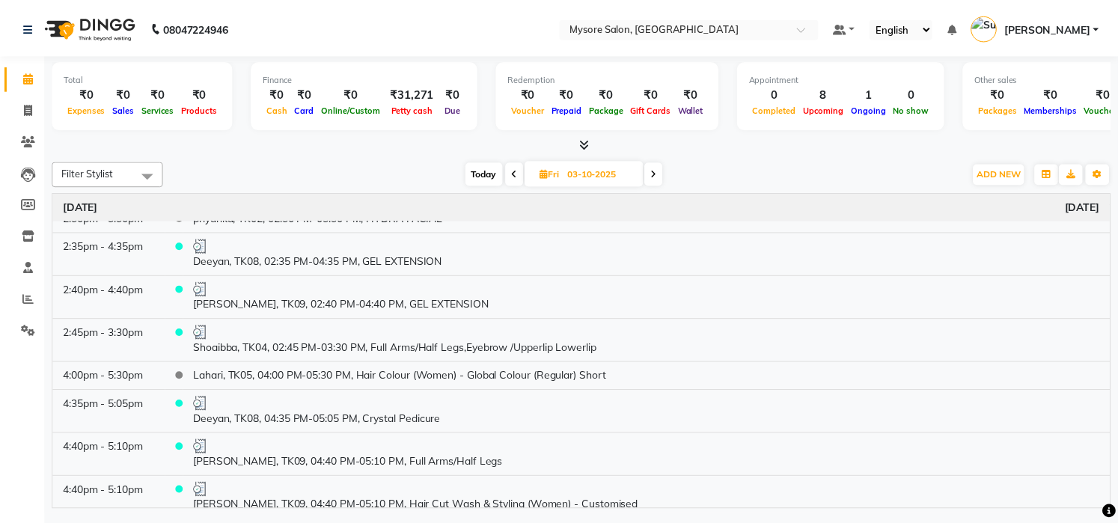
scroll to position [505, 0]
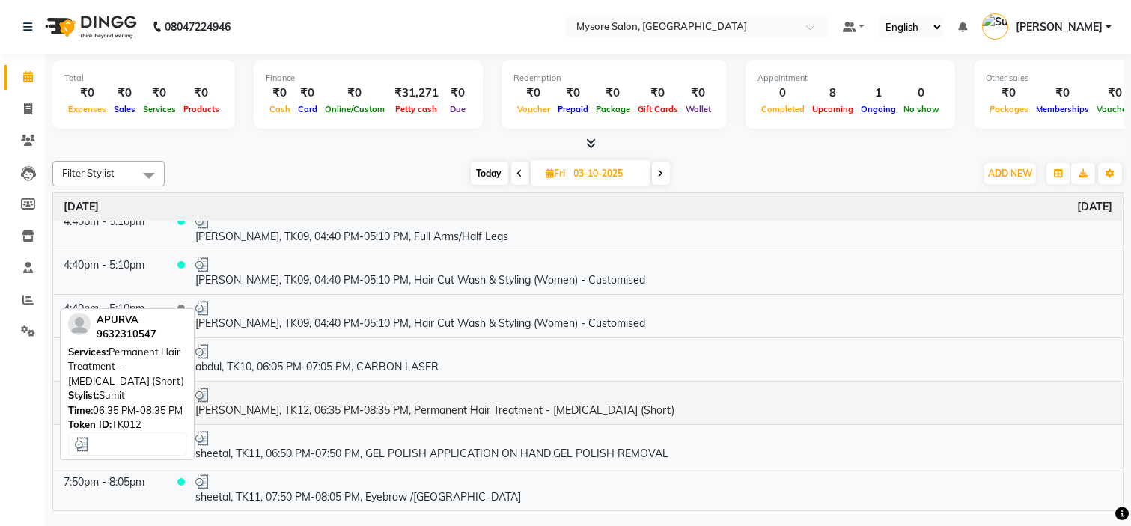
click at [338, 397] on div at bounding box center [653, 395] width 917 height 15
select select "3"
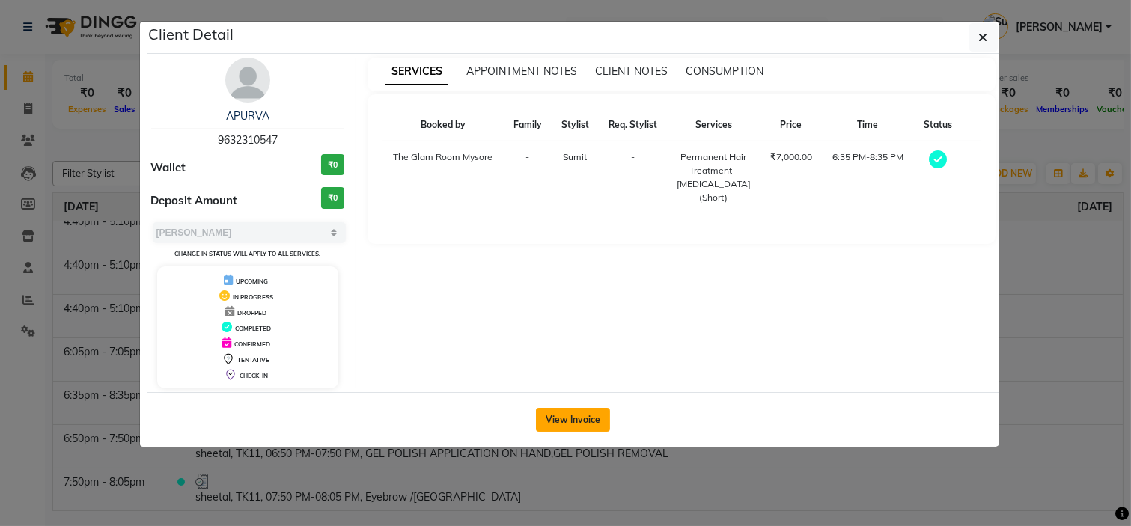
click at [560, 416] on button "View Invoice" at bounding box center [573, 420] width 74 height 24
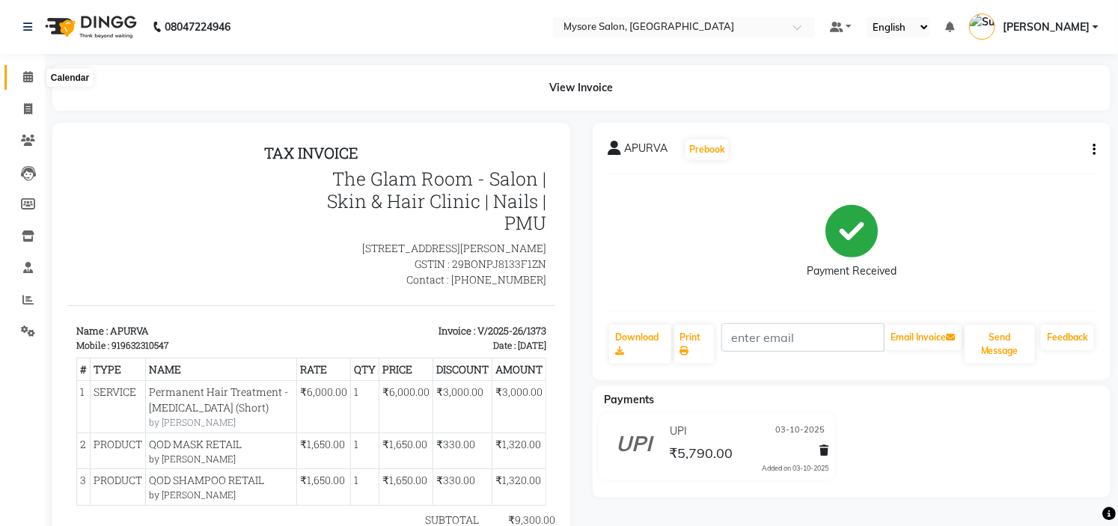
click at [15, 73] on span at bounding box center [28, 77] width 26 height 17
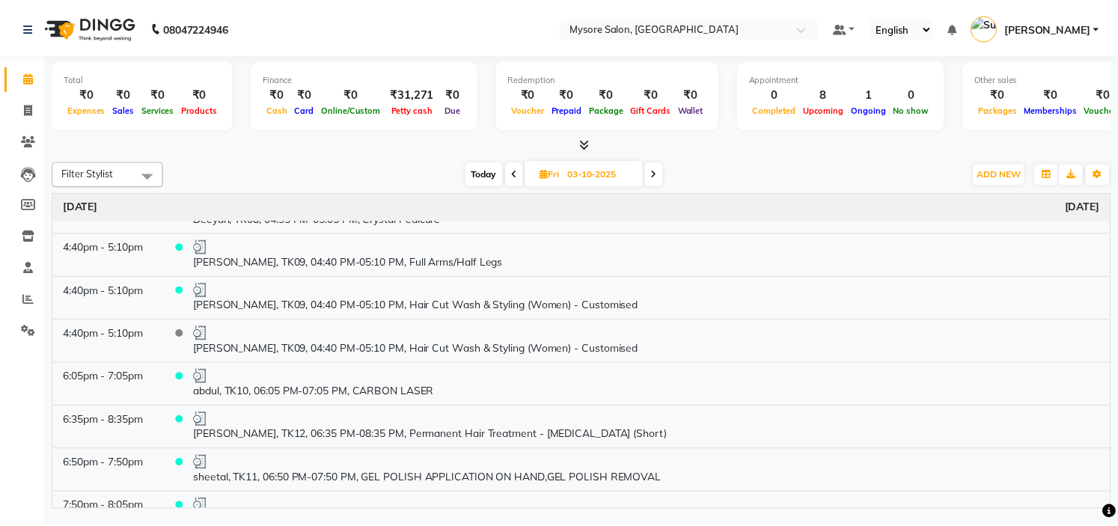
scroll to position [505, 0]
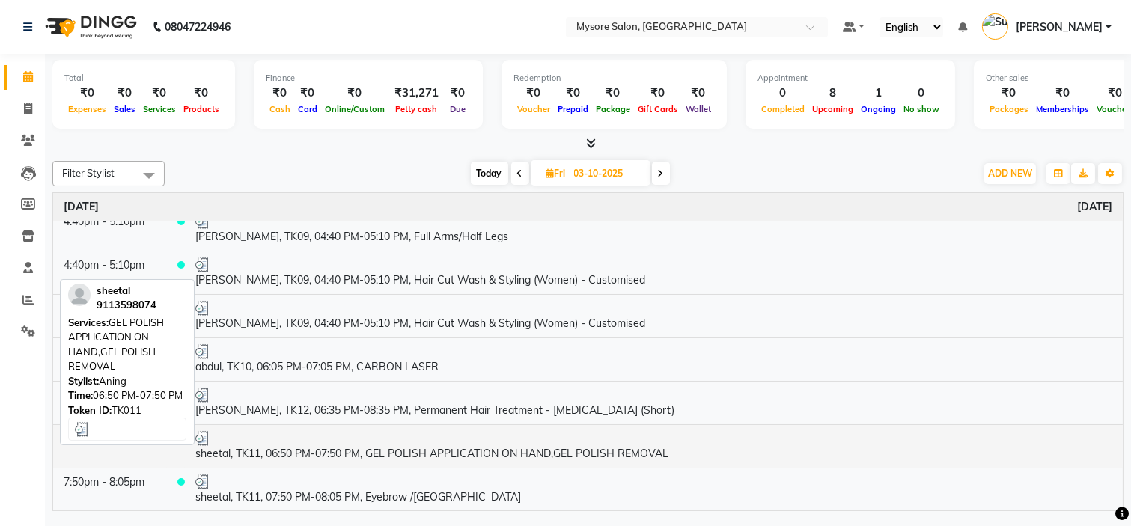
click at [335, 455] on td "sheetal, TK11, 06:50 PM-07:50 PM, GEL POLISH APPLICATION ON HAND,GEL POLISH REM…" at bounding box center [654, 445] width 938 height 43
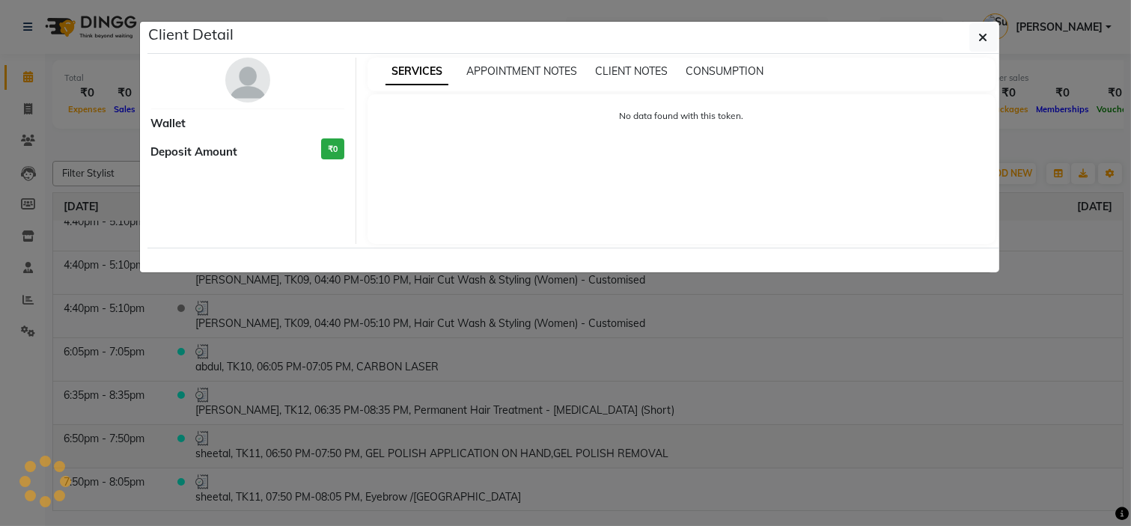
select select "3"
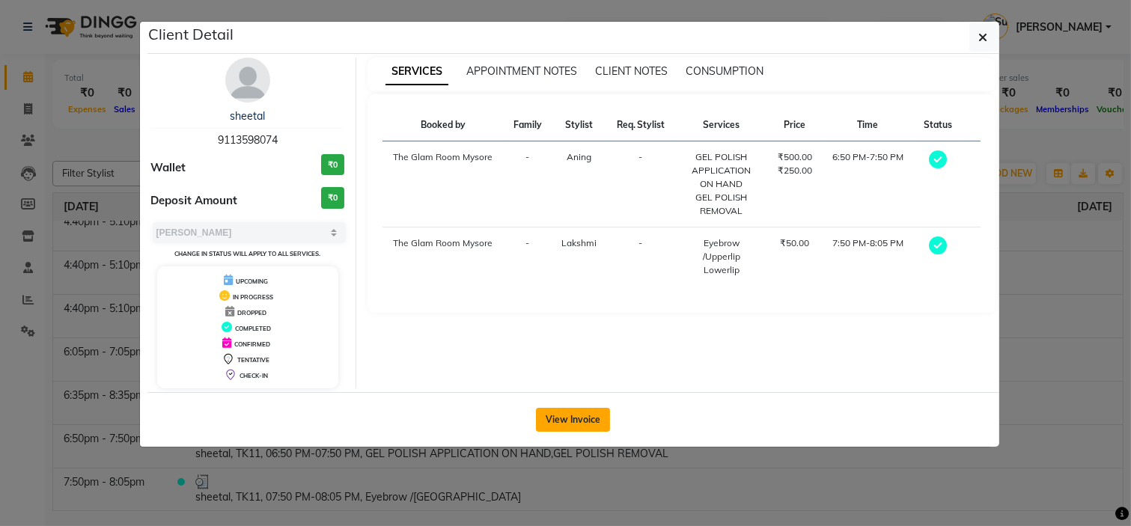
click at [573, 424] on button "View Invoice" at bounding box center [573, 420] width 74 height 24
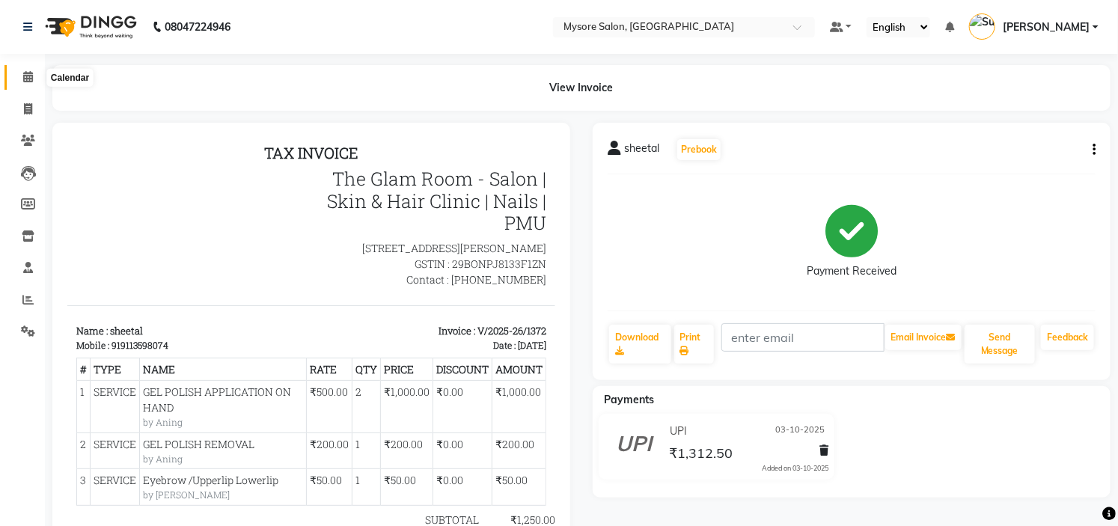
click at [35, 69] on span at bounding box center [28, 77] width 26 height 17
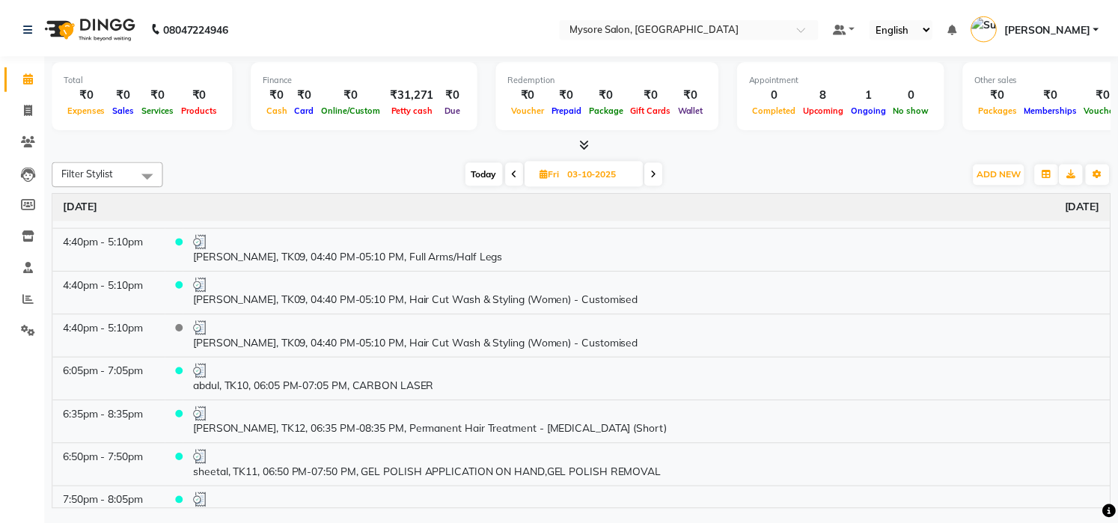
scroll to position [505, 0]
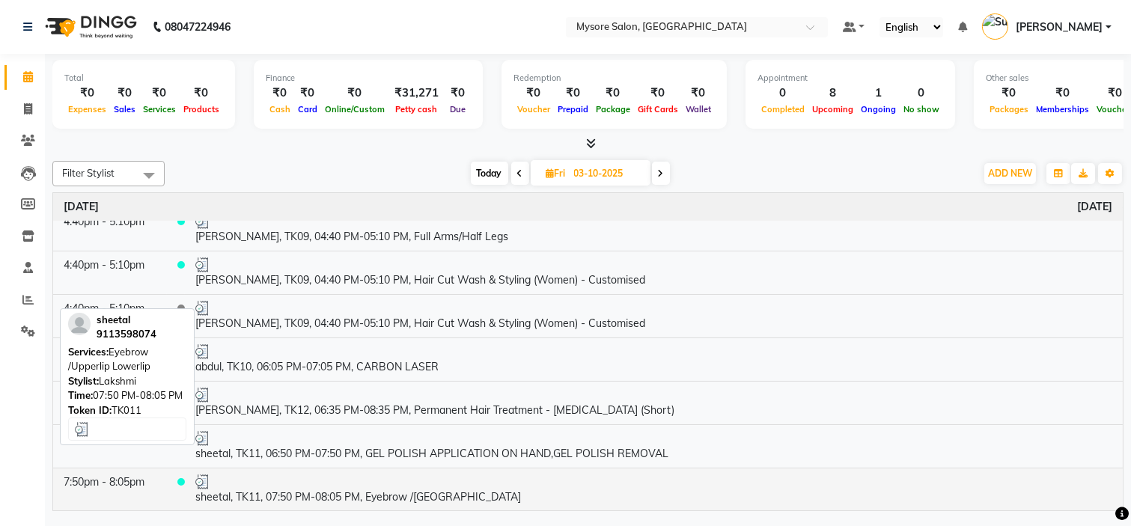
click at [337, 501] on td "sheetal, TK11, 07:50 PM-08:05 PM, Eyebrow /[GEOGRAPHIC_DATA]" at bounding box center [654, 489] width 938 height 43
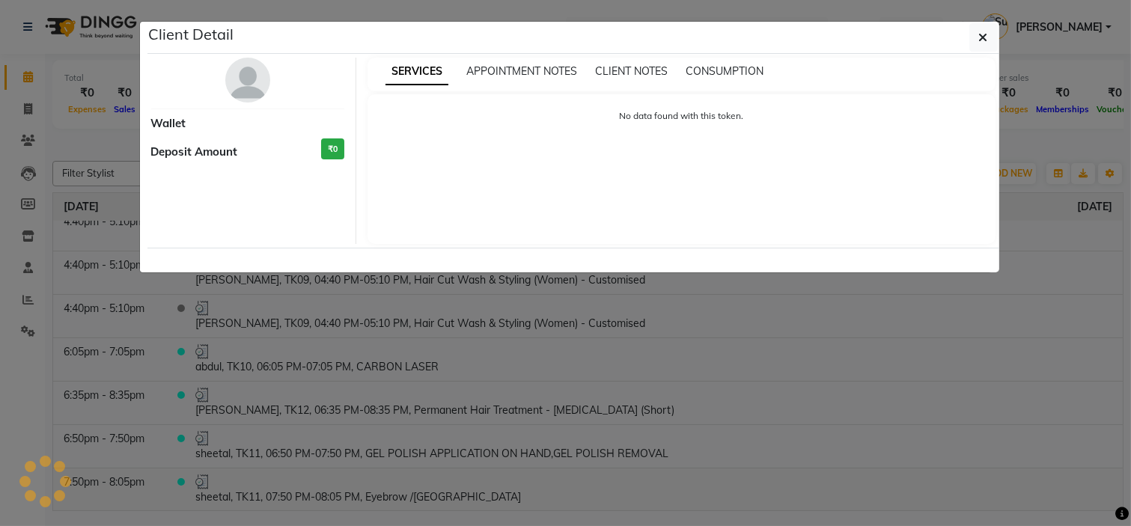
select select "3"
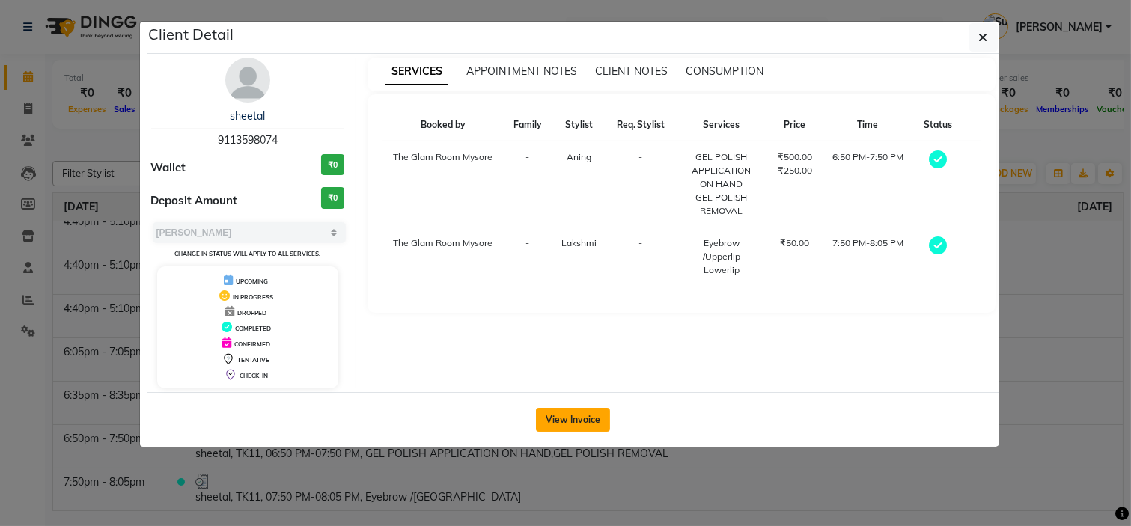
click at [581, 422] on button "View Invoice" at bounding box center [573, 420] width 74 height 24
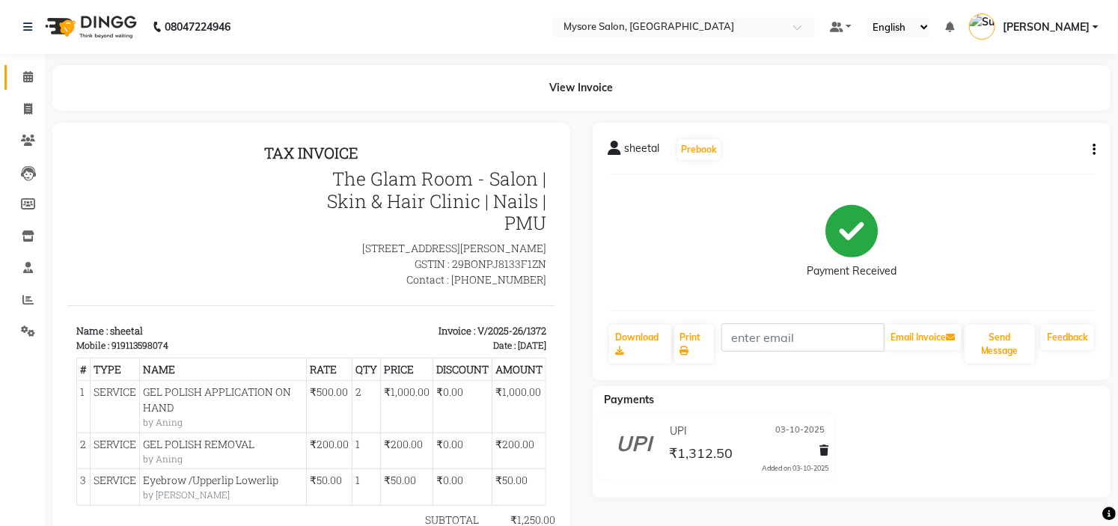
click at [25, 67] on link "Calendar" at bounding box center [22, 77] width 36 height 25
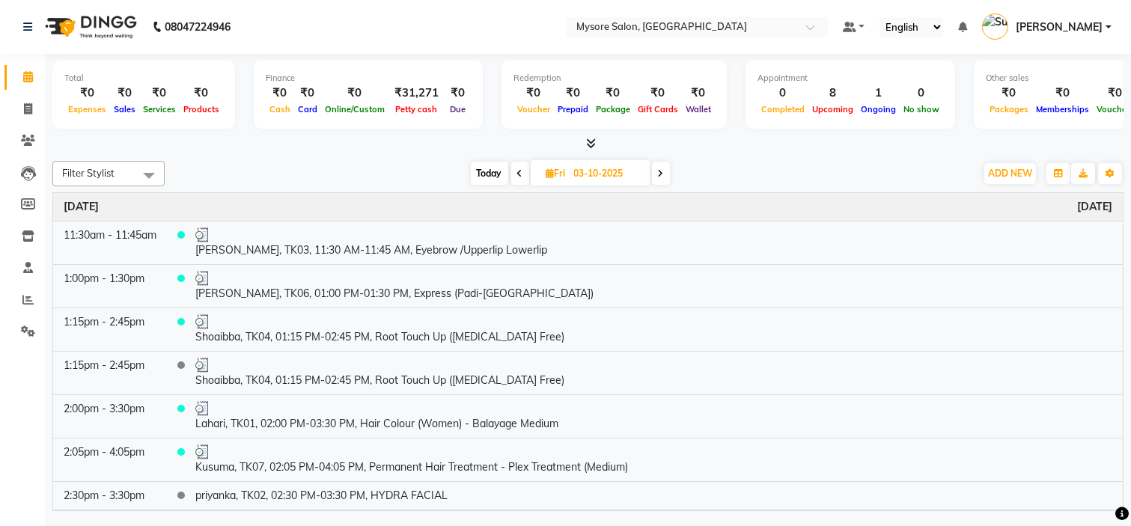
click at [480, 169] on span "Today" at bounding box center [489, 173] width 37 height 23
type input "04-10-2025"
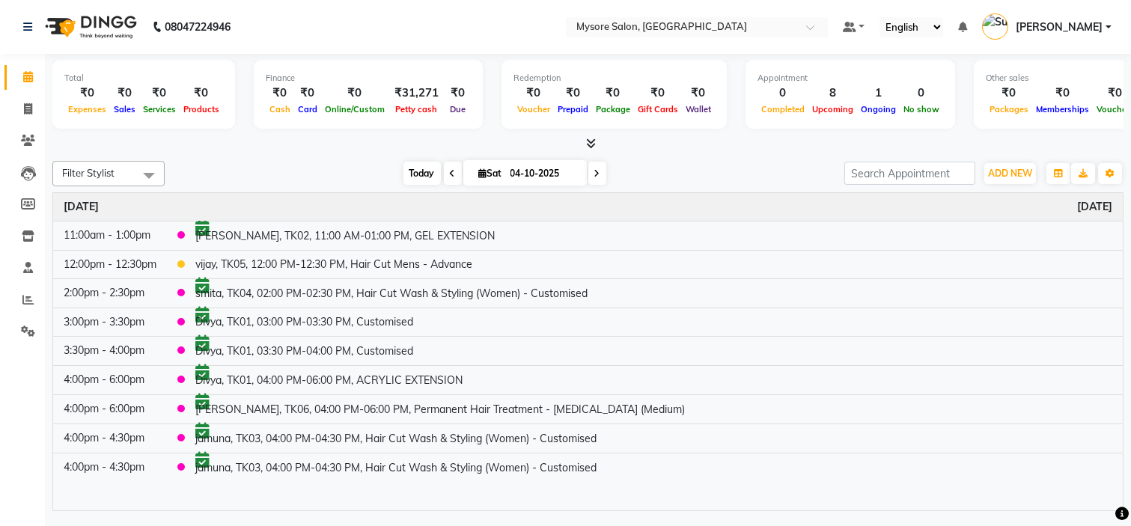
click at [413, 174] on span "Today" at bounding box center [421, 173] width 37 height 23
click at [754, 165] on div "[DATE] [DATE]" at bounding box center [504, 173] width 665 height 22
click at [21, 116] on span at bounding box center [28, 109] width 26 height 17
select select "service"
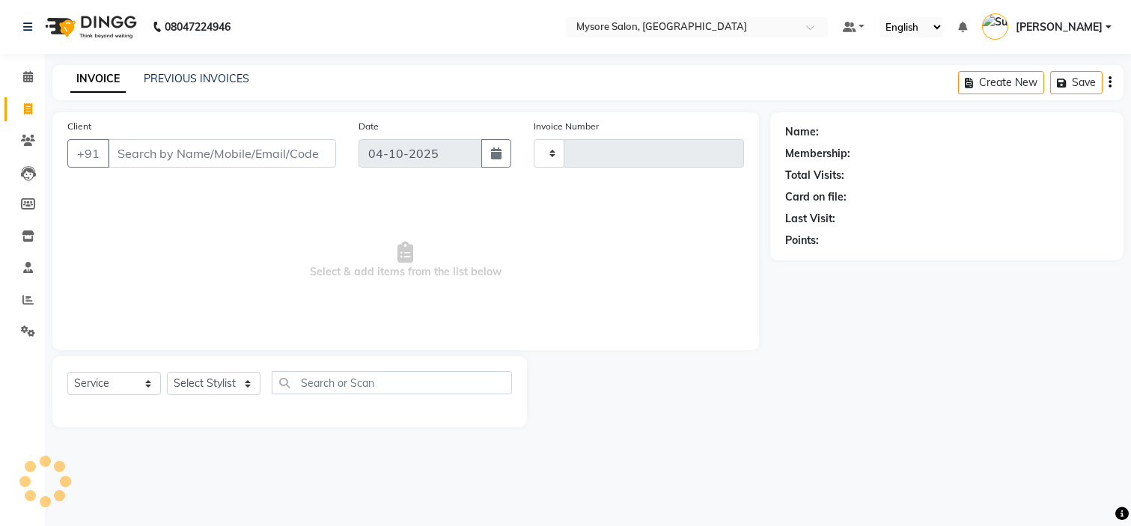
type input "1374"
select select "4255"
click at [183, 152] on input "Client" at bounding box center [222, 153] width 228 height 28
click at [178, 153] on input "Client" at bounding box center [222, 153] width 228 height 28
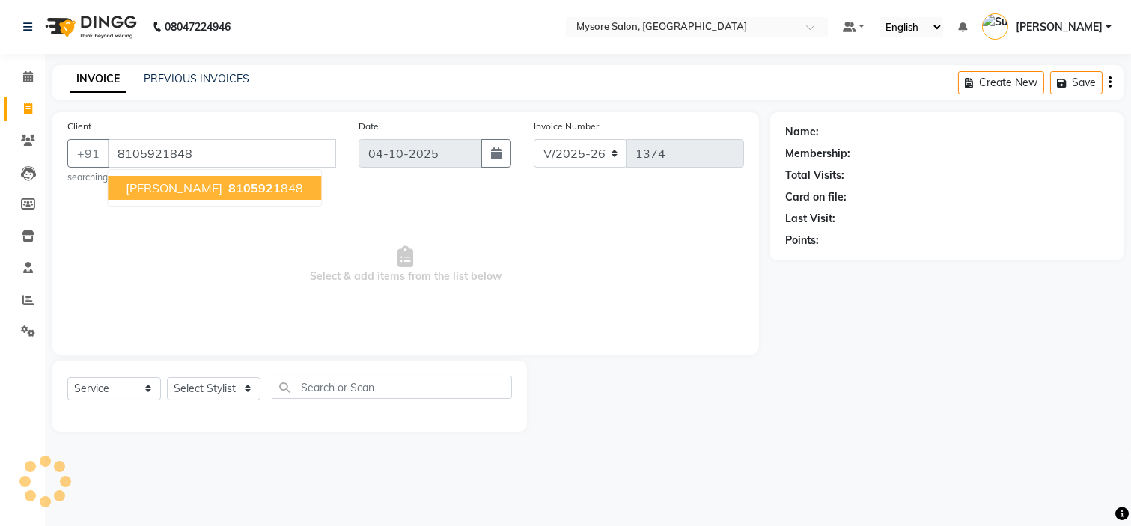
type input "8105921848"
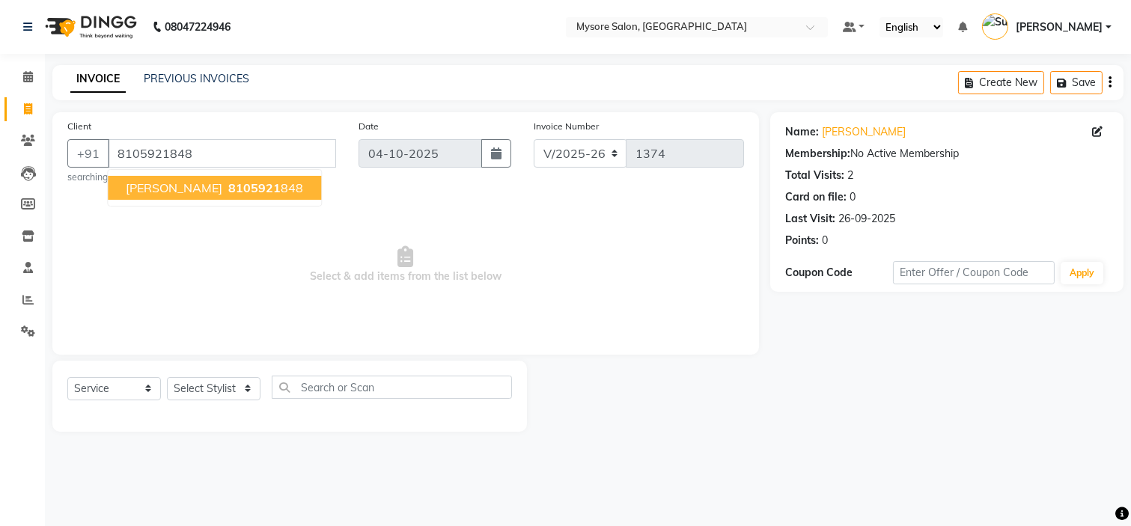
click at [228, 184] on span "8105921" at bounding box center [254, 187] width 52 height 15
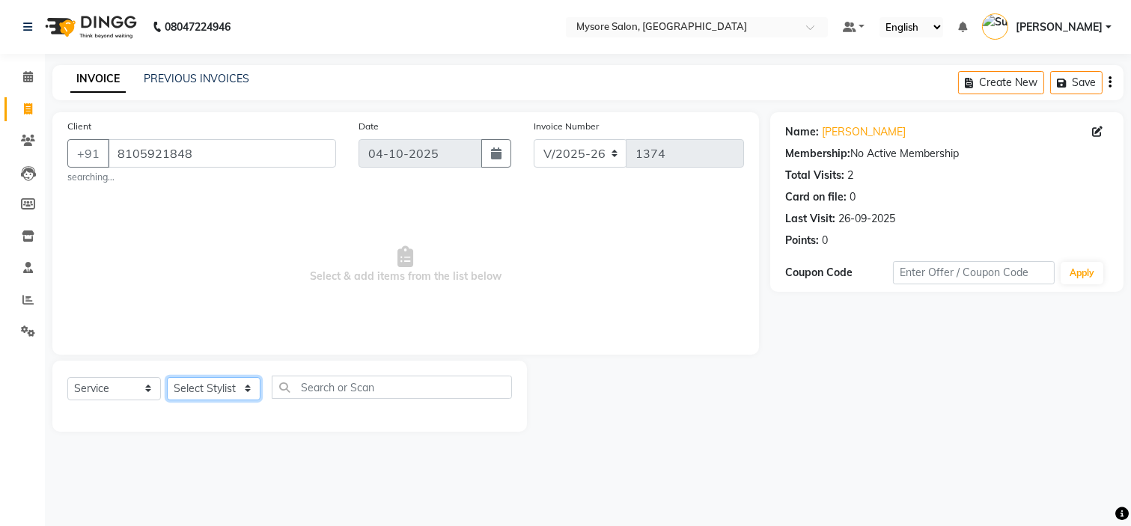
click at [234, 383] on select "Select Stylist [PERSON_NAME] [PERSON_NAME] Ashwini Ayaan DR. Apurva [PERSON_NAM…" at bounding box center [214, 388] width 94 height 23
select select "88293"
click at [167, 377] on select "Select Stylist [PERSON_NAME] [PERSON_NAME] Ashwini Ayaan DR. Apurva [PERSON_NAM…" at bounding box center [214, 388] width 94 height 23
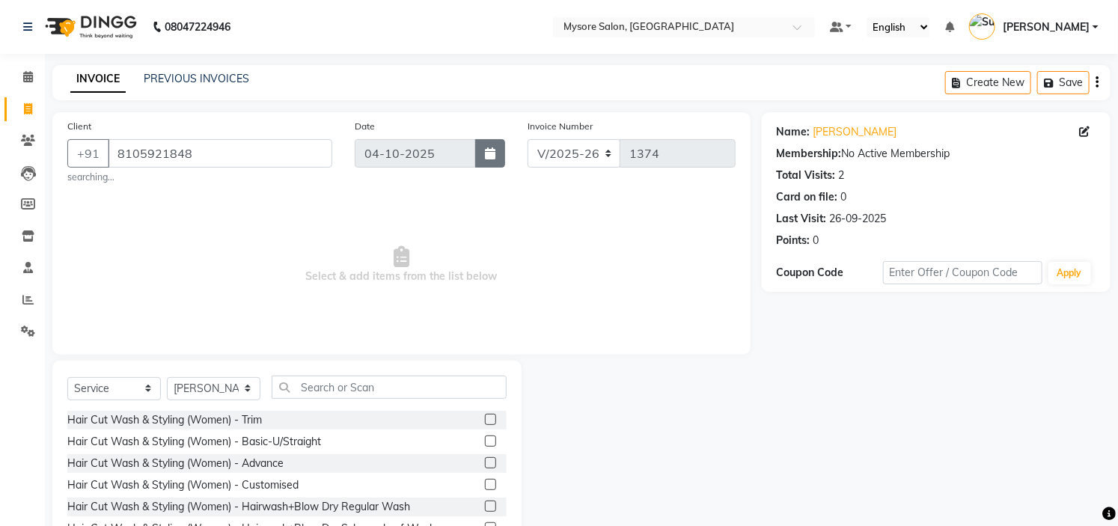
click at [482, 143] on button "button" at bounding box center [490, 153] width 30 height 28
select select "10"
select select "2025"
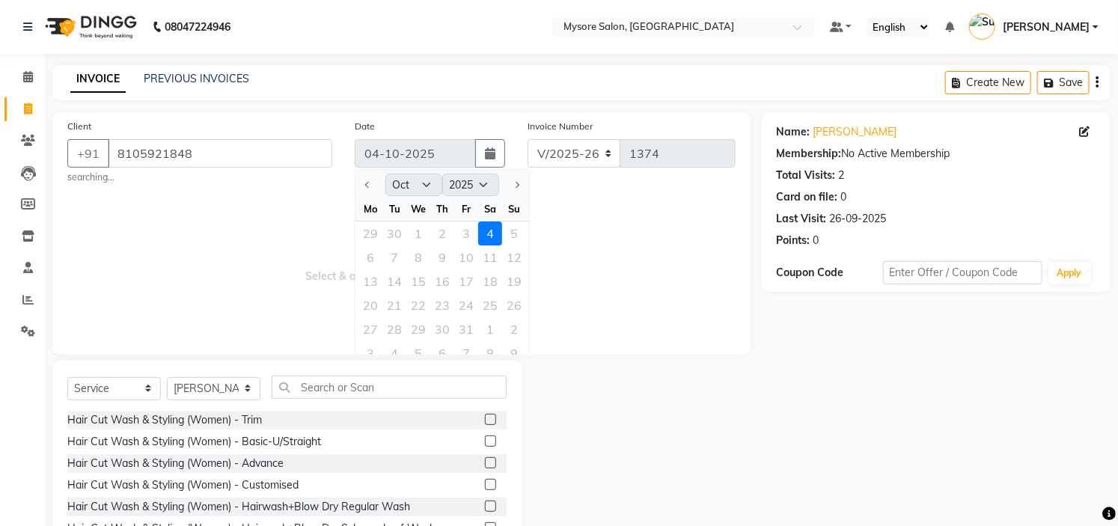
click at [207, 208] on span "Select & add items from the list below" at bounding box center [401, 265] width 668 height 150
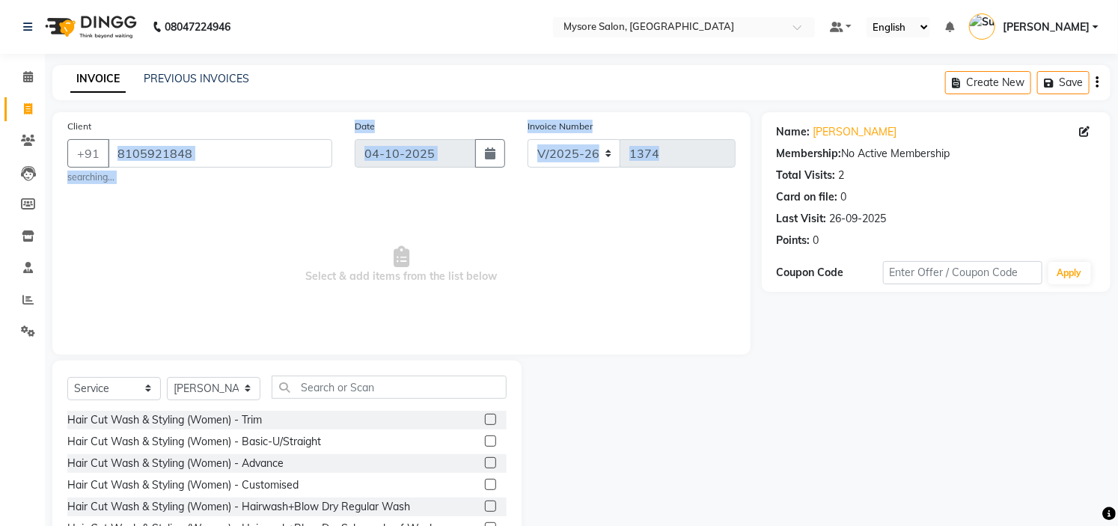
drag, startPoint x: 207, startPoint y: 208, endPoint x: 160, endPoint y: 154, distance: 71.6
click at [160, 154] on div "Client [PHONE_NUMBER] searching... Date [DATE] Invoice Number V/2025 V/[PHONE_N…" at bounding box center [401, 233] width 698 height 242
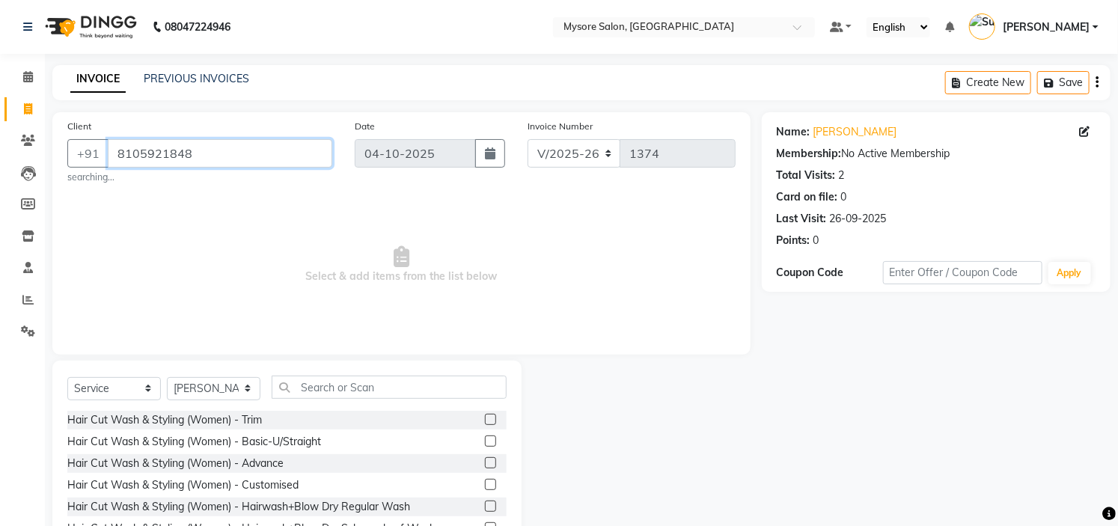
click at [160, 154] on input "8105921848" at bounding box center [220, 153] width 225 height 28
click at [28, 76] on icon at bounding box center [28, 76] width 10 height 11
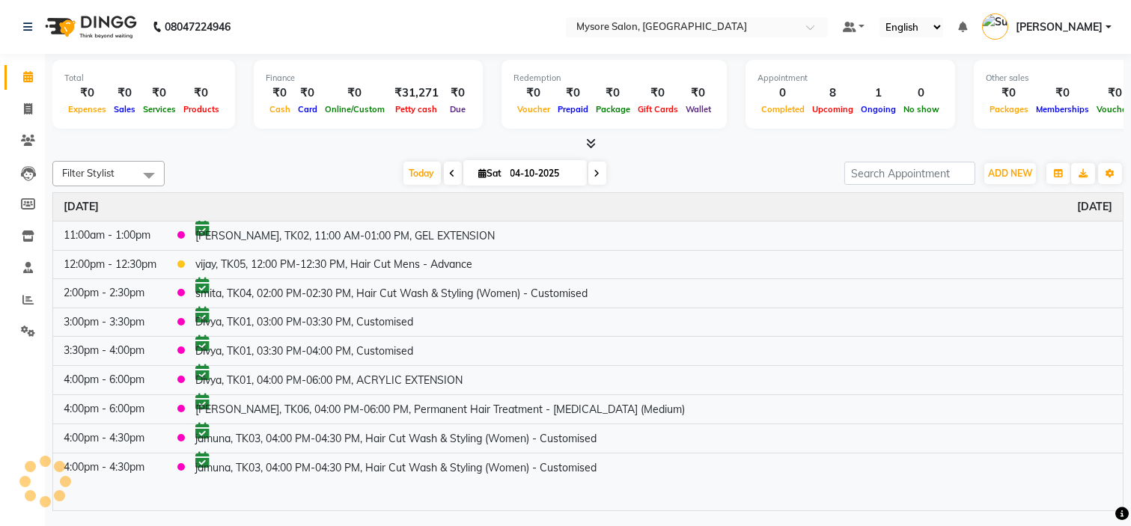
click at [1065, 24] on span "[PERSON_NAME]" at bounding box center [1059, 27] width 87 height 16
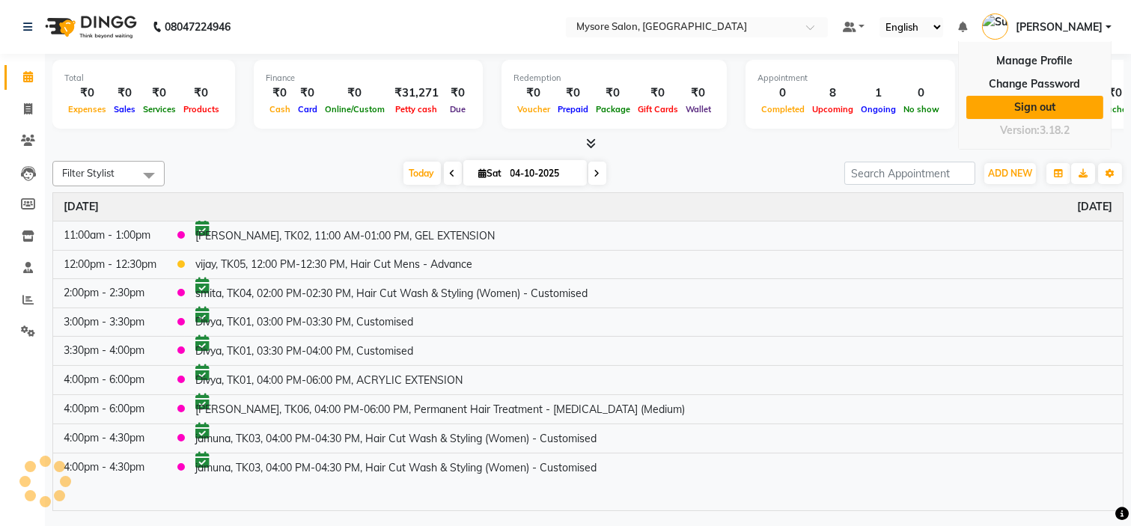
click at [1028, 111] on link "Sign out" at bounding box center [1034, 107] width 137 height 23
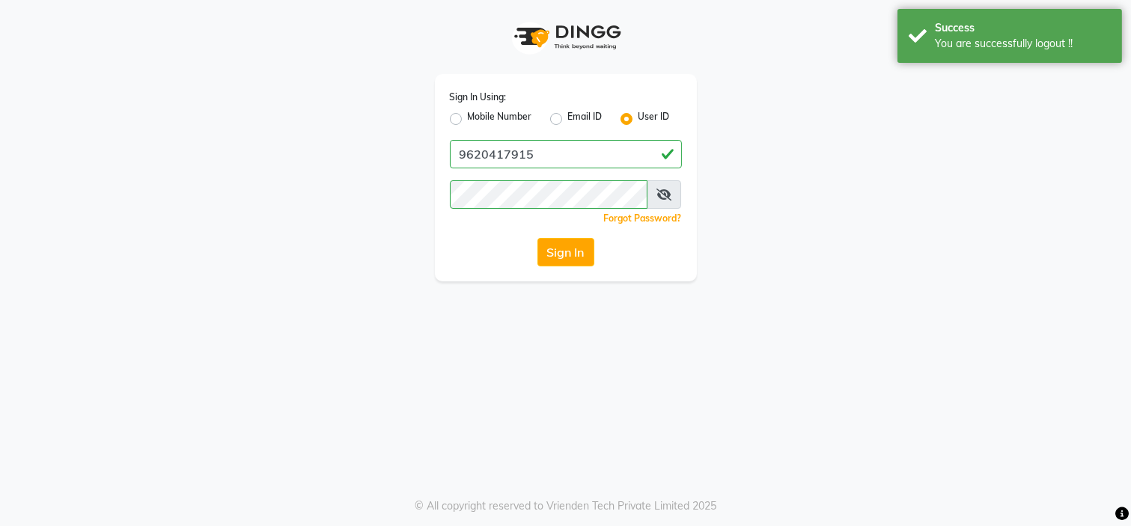
click at [468, 115] on label "Mobile Number" at bounding box center [500, 119] width 64 height 18
click at [468, 115] on input "Mobile Number" at bounding box center [473, 115] width 10 height 10
radio input "true"
radio input "false"
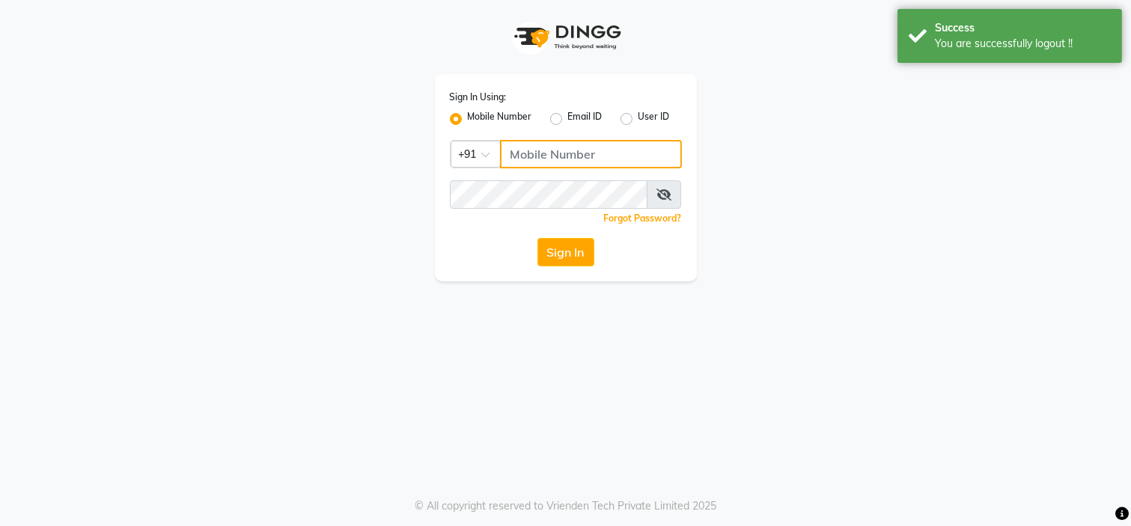
click at [544, 161] on input "Username" at bounding box center [591, 154] width 182 height 28
type input "7338156969"
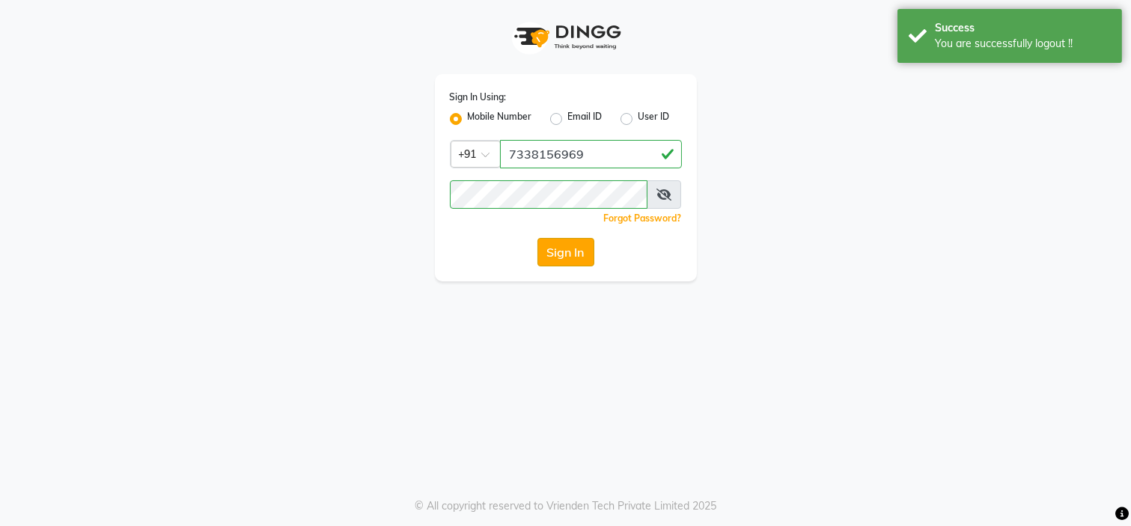
click at [577, 242] on button "Sign In" at bounding box center [565, 252] width 57 height 28
